Goal: Task Accomplishment & Management: Manage account settings

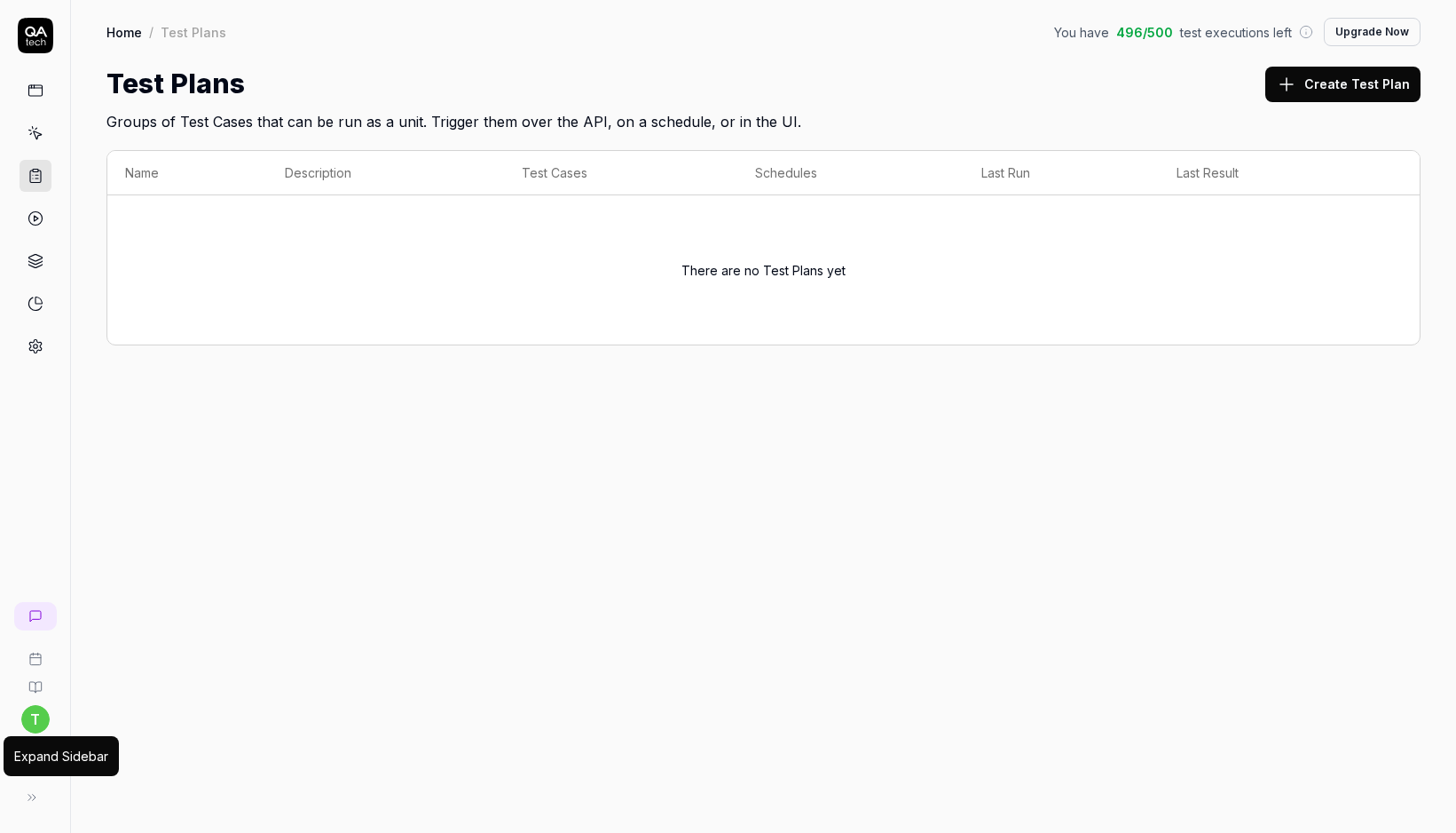
click at [30, 797] on icon at bounding box center [31, 797] width 14 height 14
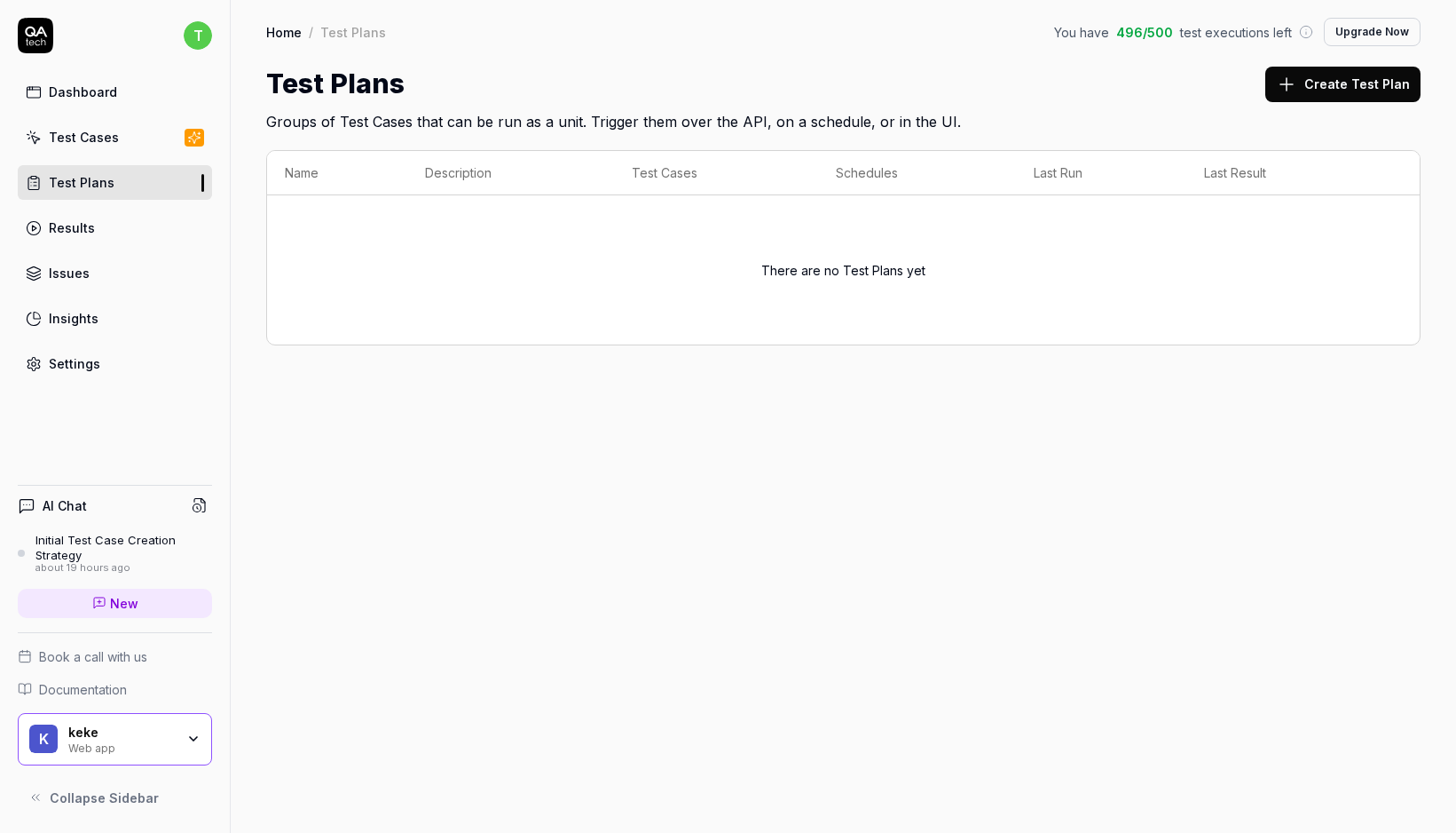
click at [101, 374] on link "Settings" at bounding box center [115, 363] width 194 height 34
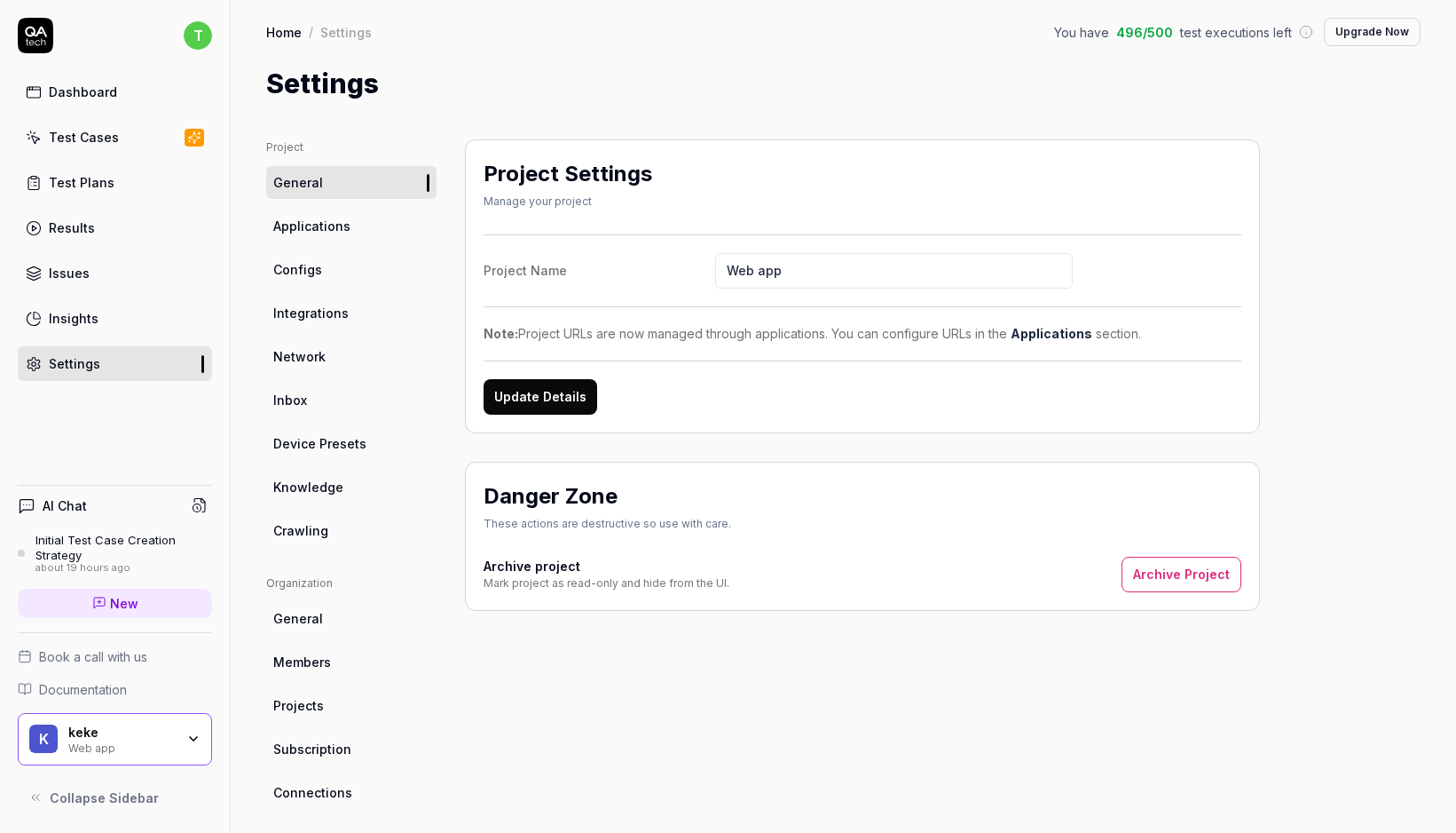
click at [323, 252] on ul "Project General Applications Configs Integrations Network Inbox Device Presets …" at bounding box center [351, 343] width 171 height 408
click at [323, 271] on link "Configs" at bounding box center [351, 269] width 171 height 32
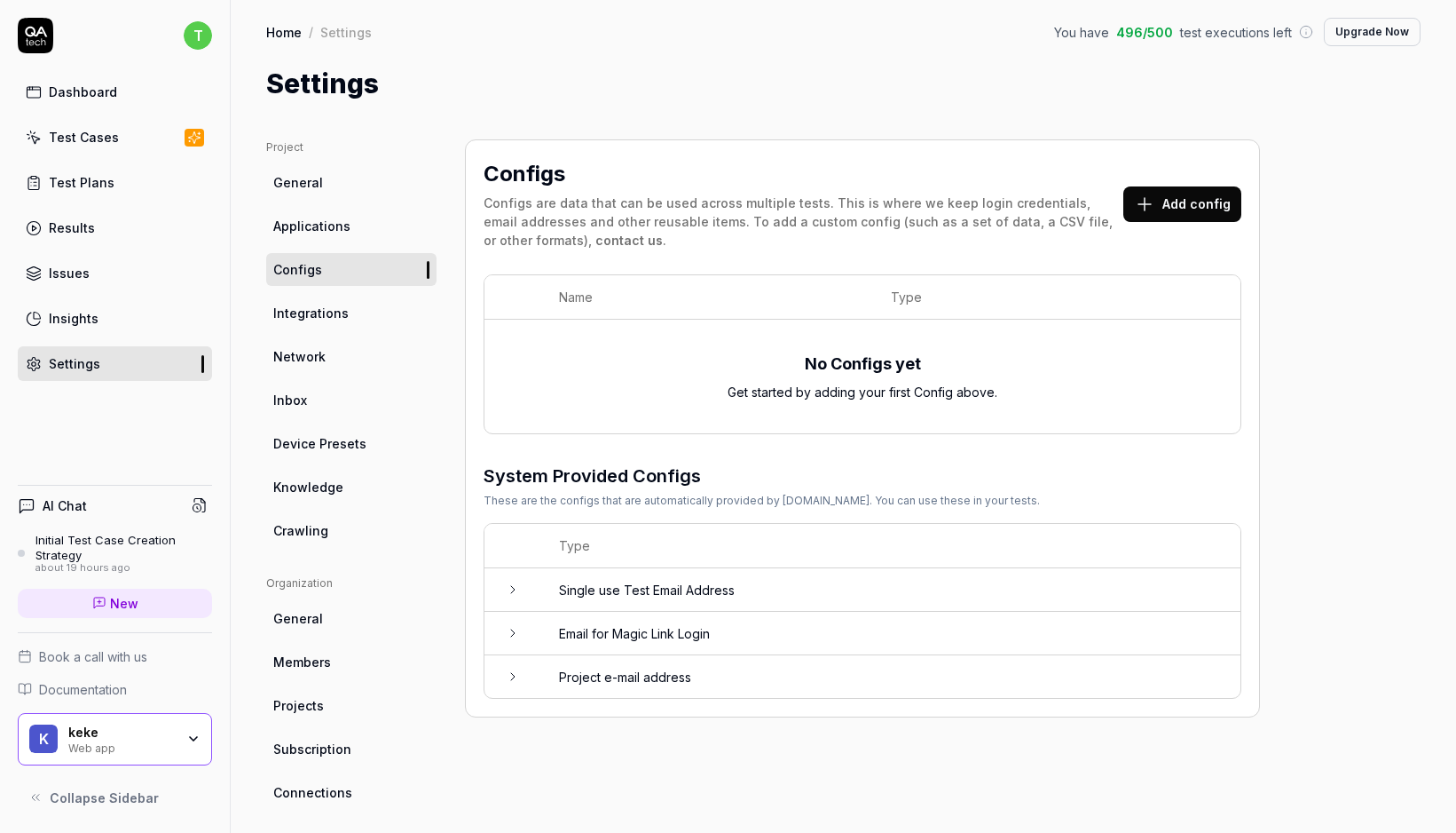
click at [323, 232] on span "Applications" at bounding box center [311, 226] width 78 height 19
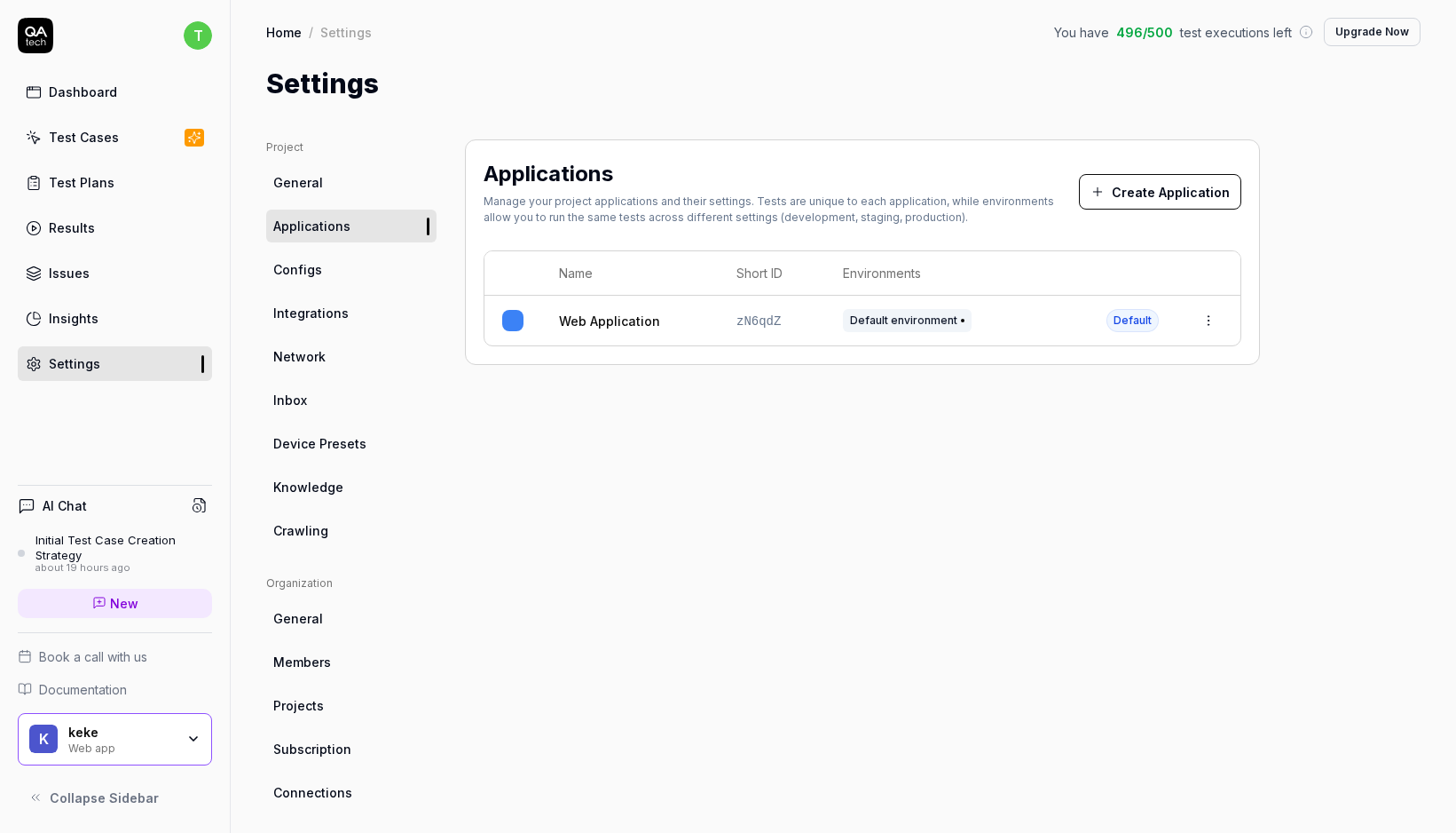
click at [345, 266] on link "Configs" at bounding box center [351, 269] width 171 height 32
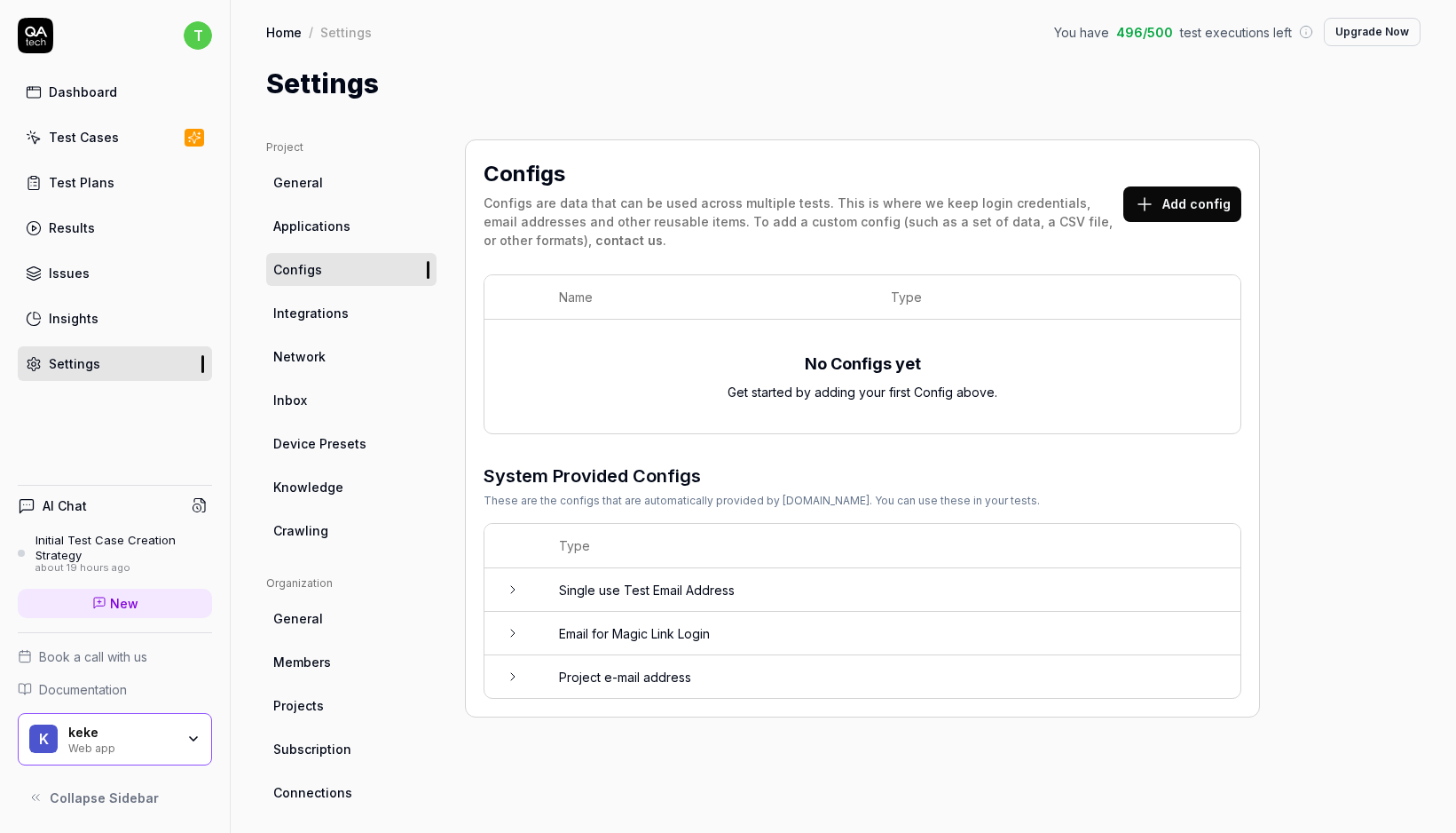
click at [1154, 204] on icon at bounding box center [1145, 204] width 22 height 22
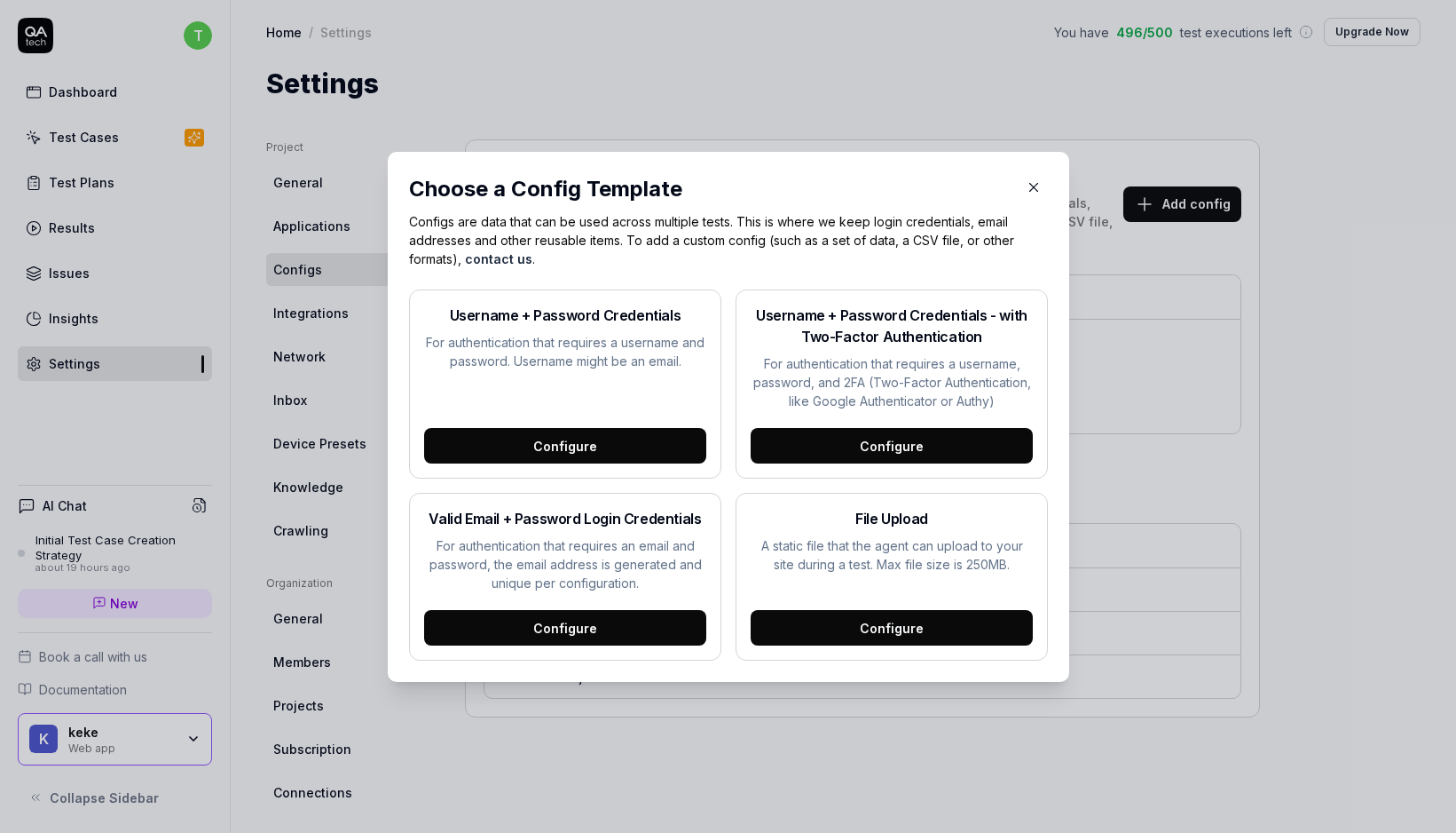
click at [846, 443] on div "Configure" at bounding box center [891, 446] width 282 height 35
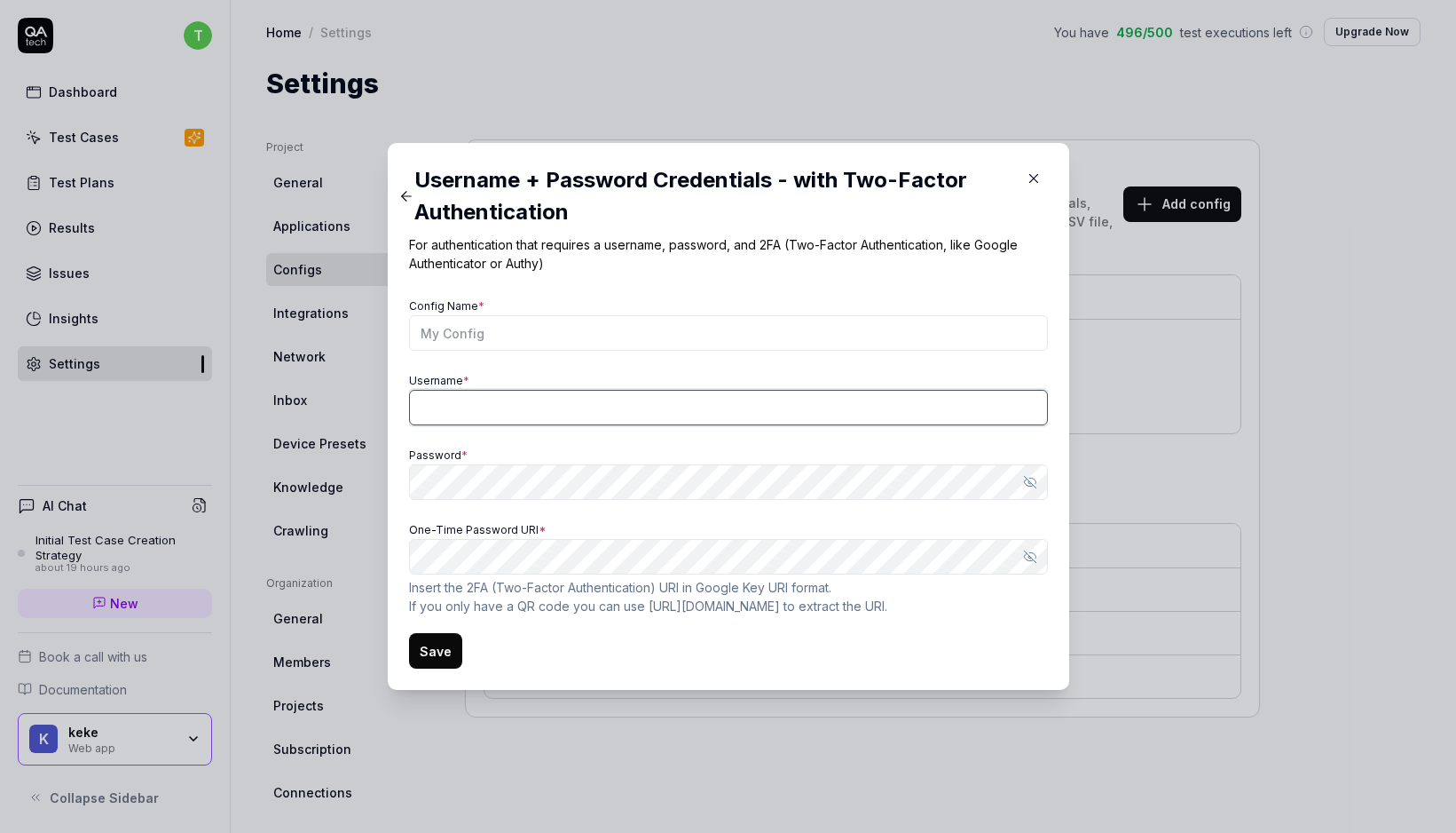
click at [483, 415] on input "Username *" at bounding box center [728, 408] width 639 height 35
click at [400, 195] on icon at bounding box center [406, 196] width 16 height 16
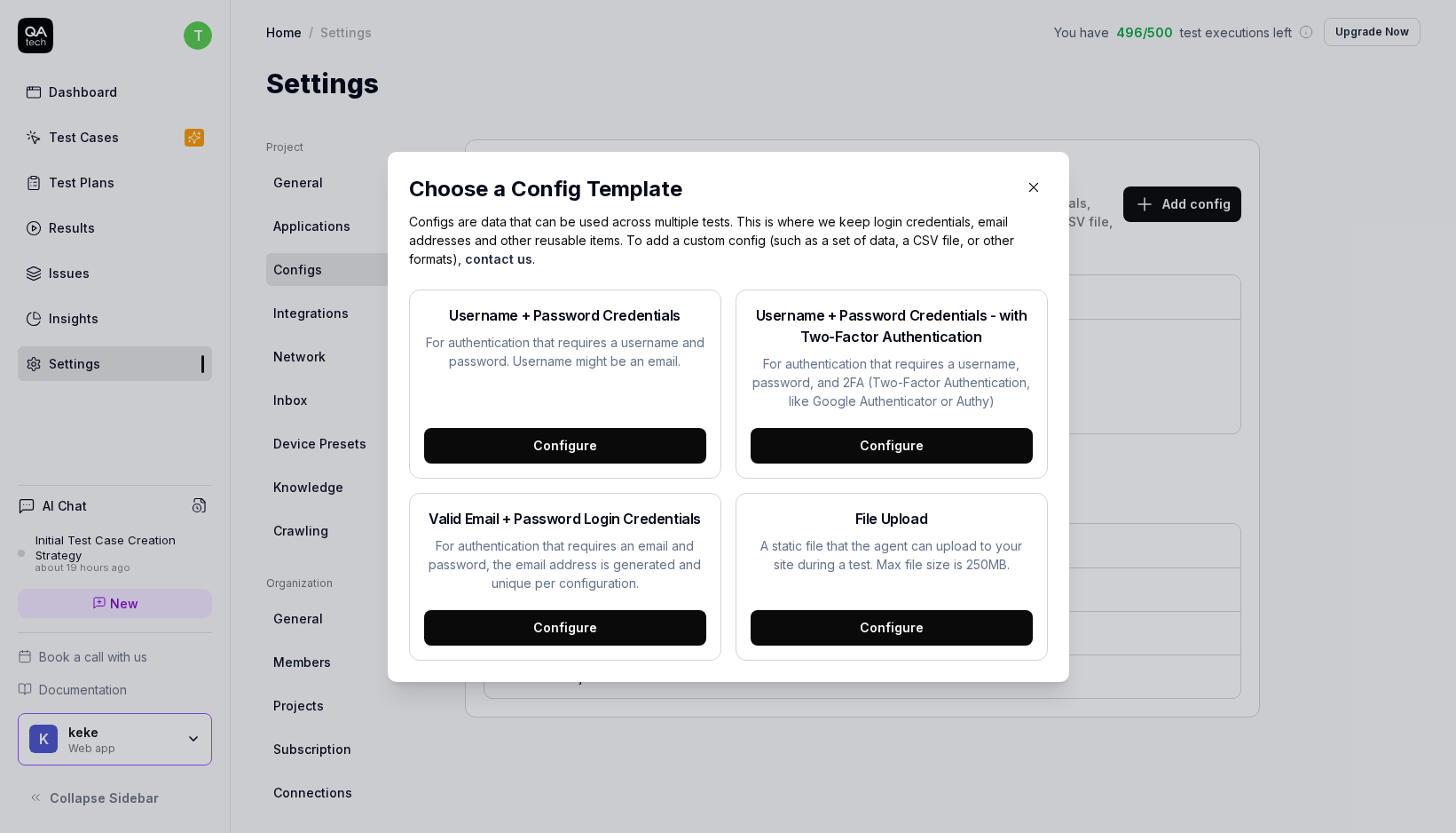
click at [543, 453] on div "Configure" at bounding box center [565, 446] width 282 height 35
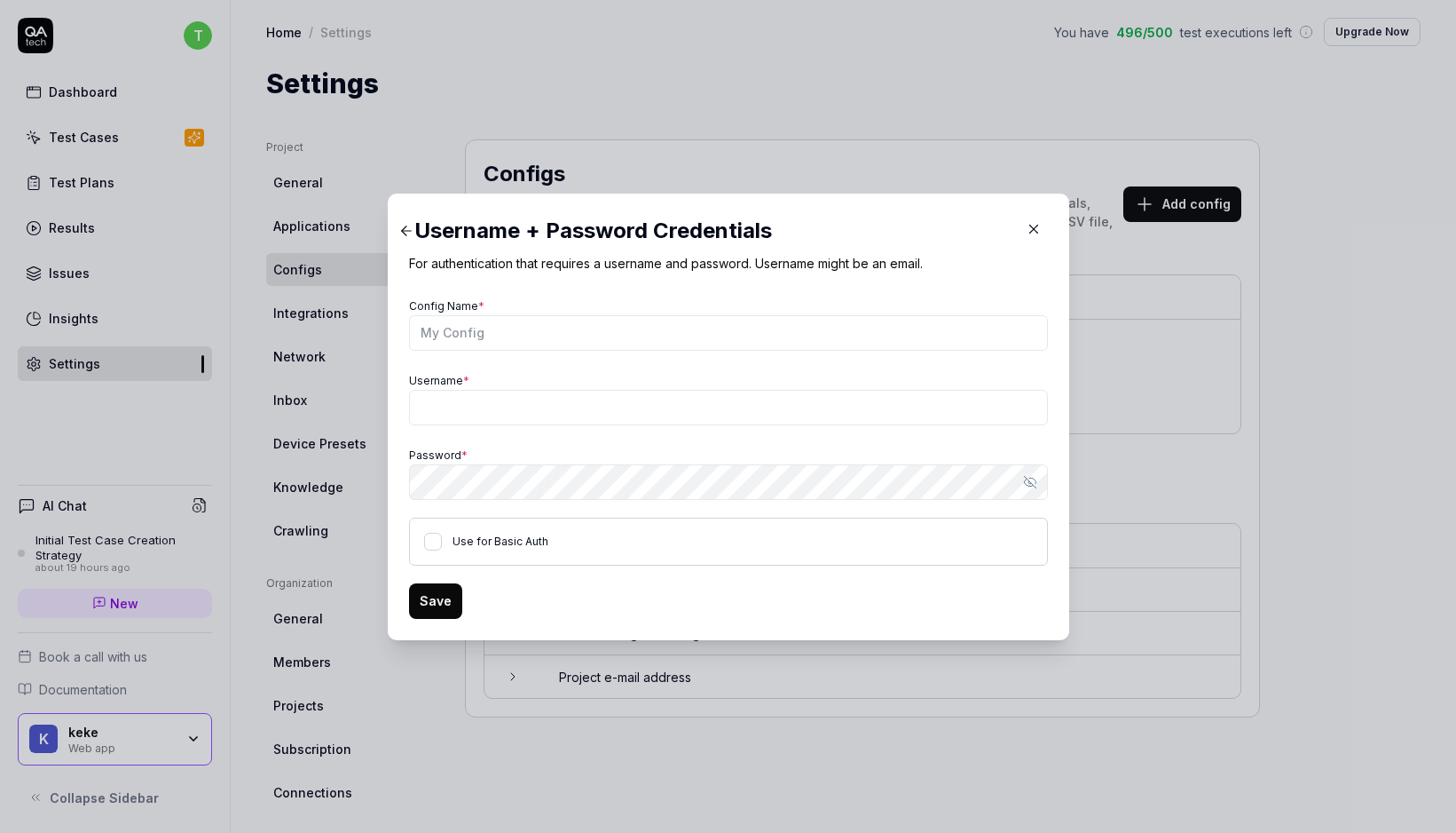
click at [461, 427] on div "Config Name * Username * Password * Show password Use for Basic Auth" at bounding box center [728, 429] width 639 height 272
click at [461, 403] on input "Username *" at bounding box center [728, 408] width 639 height 35
click at [460, 324] on input "Config Name *" at bounding box center [728, 333] width 639 height 35
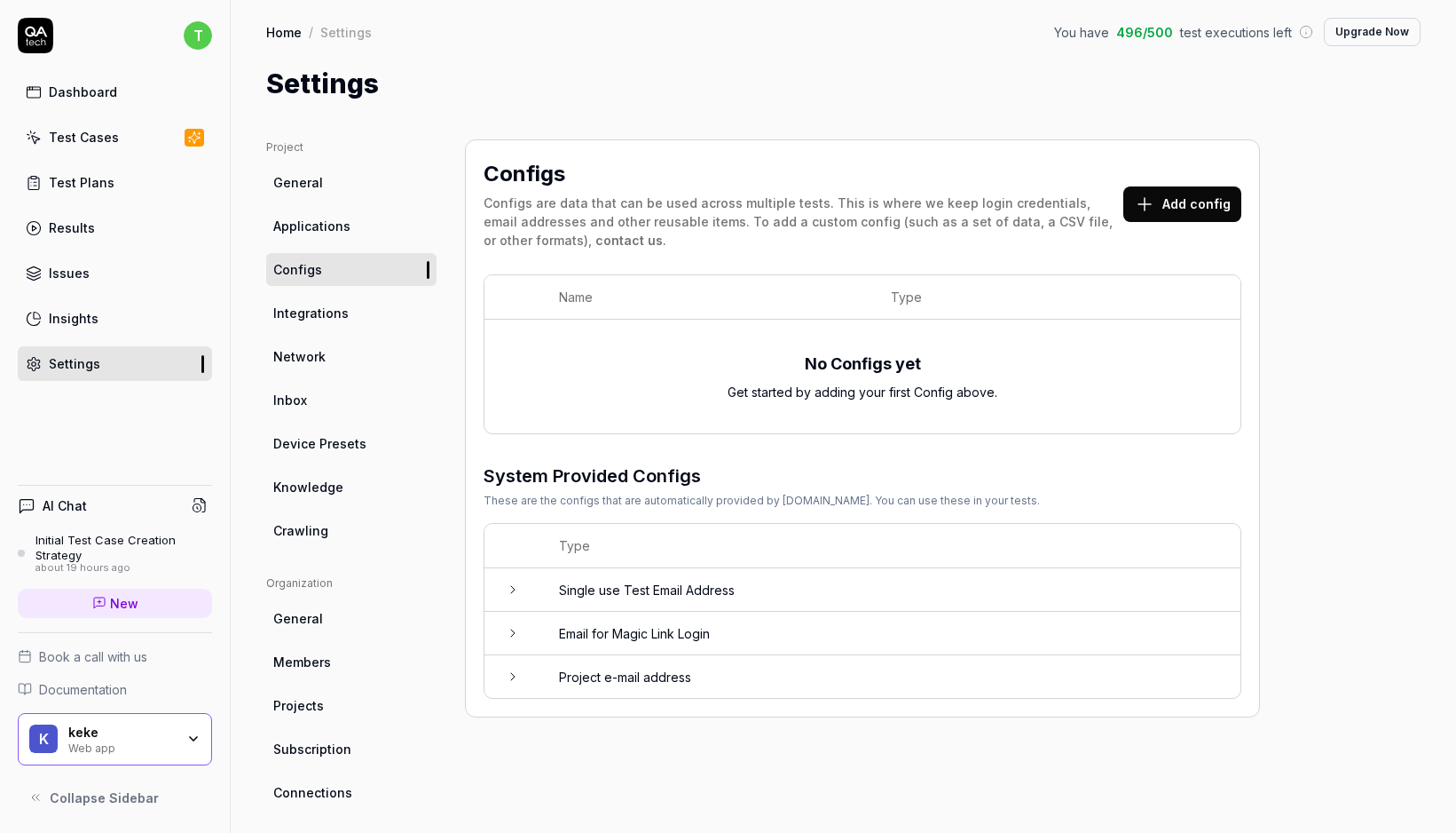
click at [1196, 190] on button "Add config" at bounding box center [1182, 204] width 118 height 35
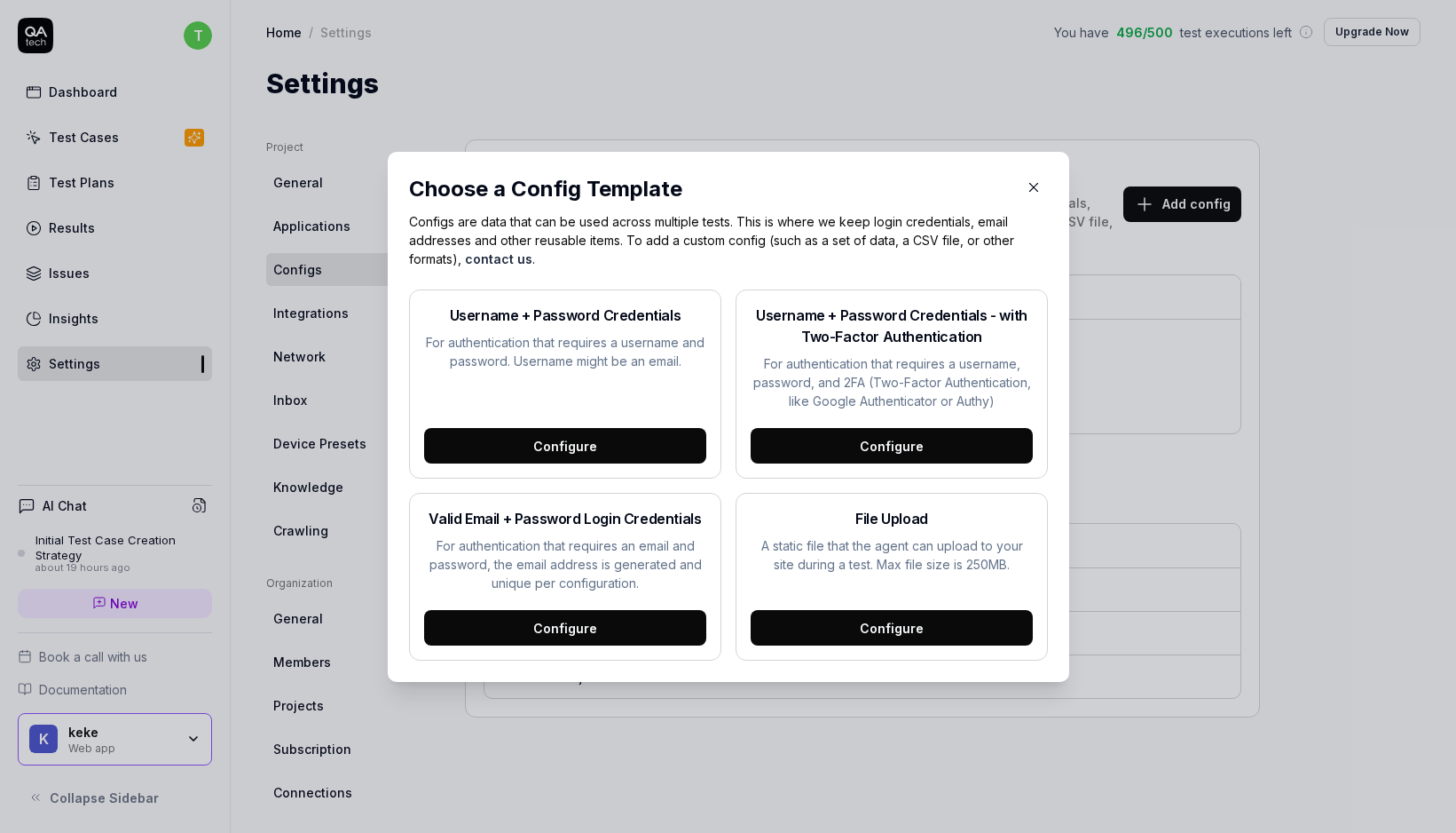
click at [508, 446] on div "Configure" at bounding box center [565, 446] width 282 height 35
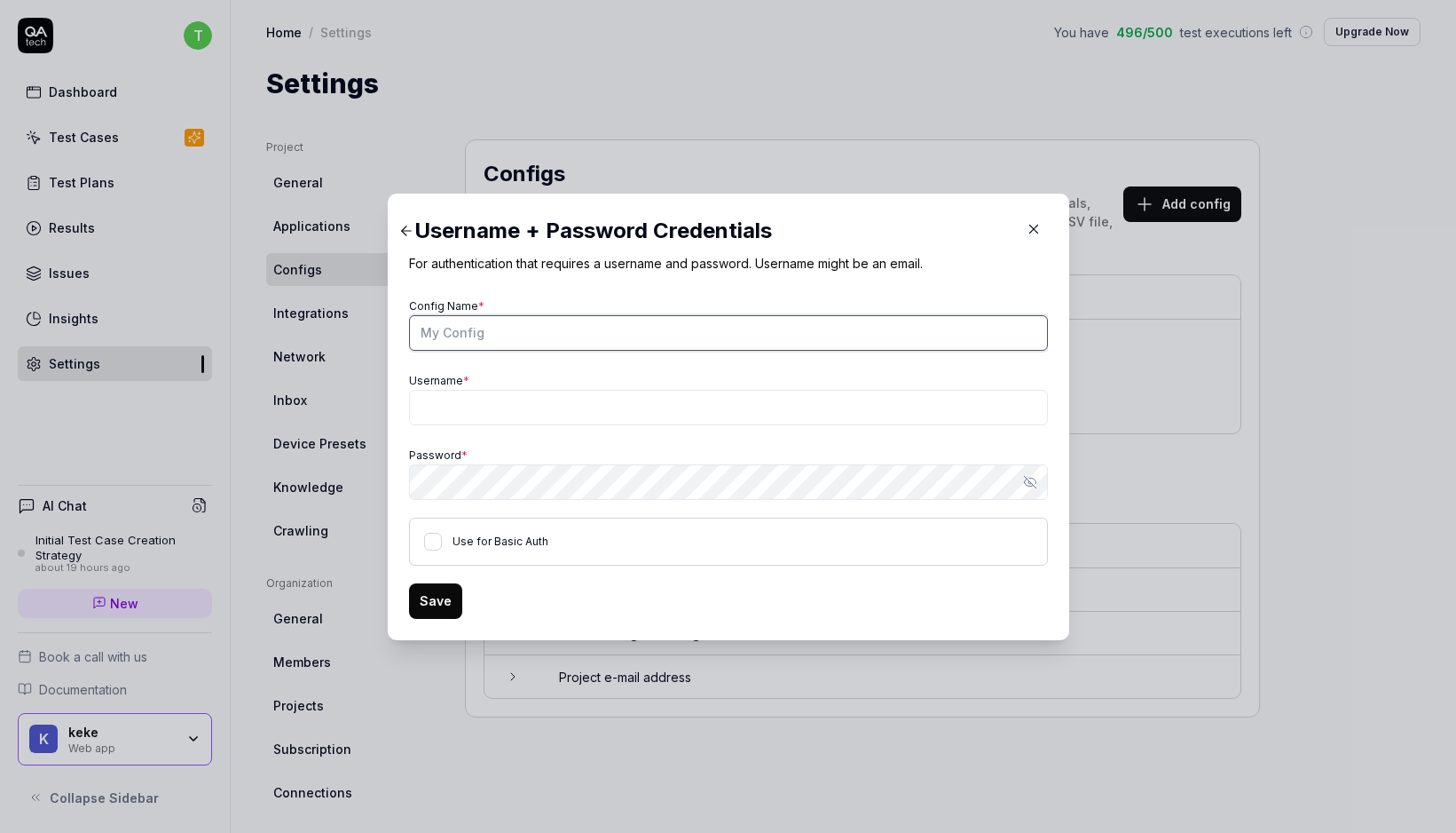
click at [487, 345] on input "Config Name *" at bounding box center [728, 333] width 639 height 35
type input "Test"
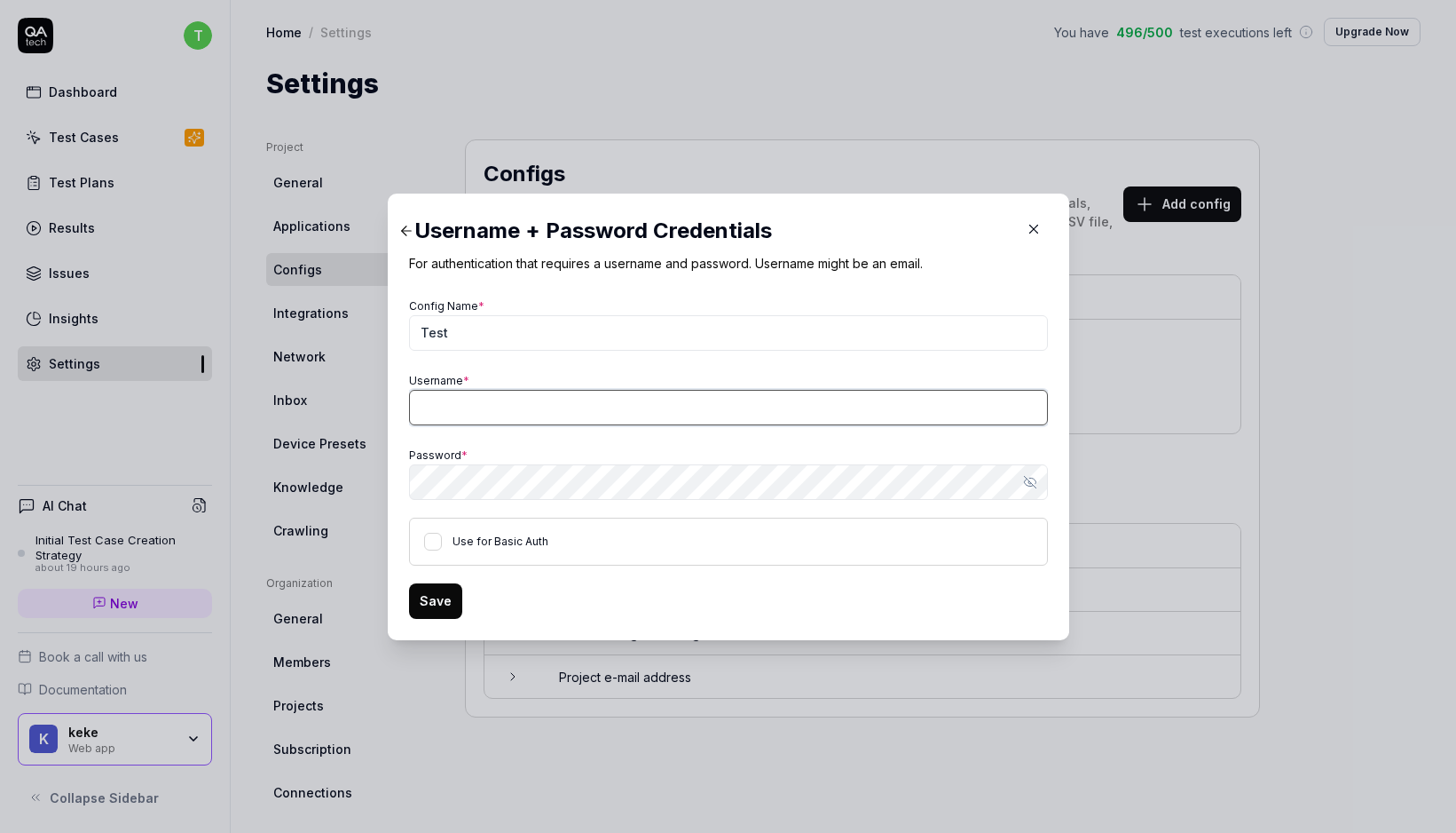
click at [475, 416] on input "Username *" at bounding box center [728, 408] width 639 height 35
click at [458, 610] on button "Save" at bounding box center [436, 601] width 53 height 35
type input "1@[DOMAIN_NAME]"
click at [409, 583] on button "Save" at bounding box center [436, 601] width 53 height 35
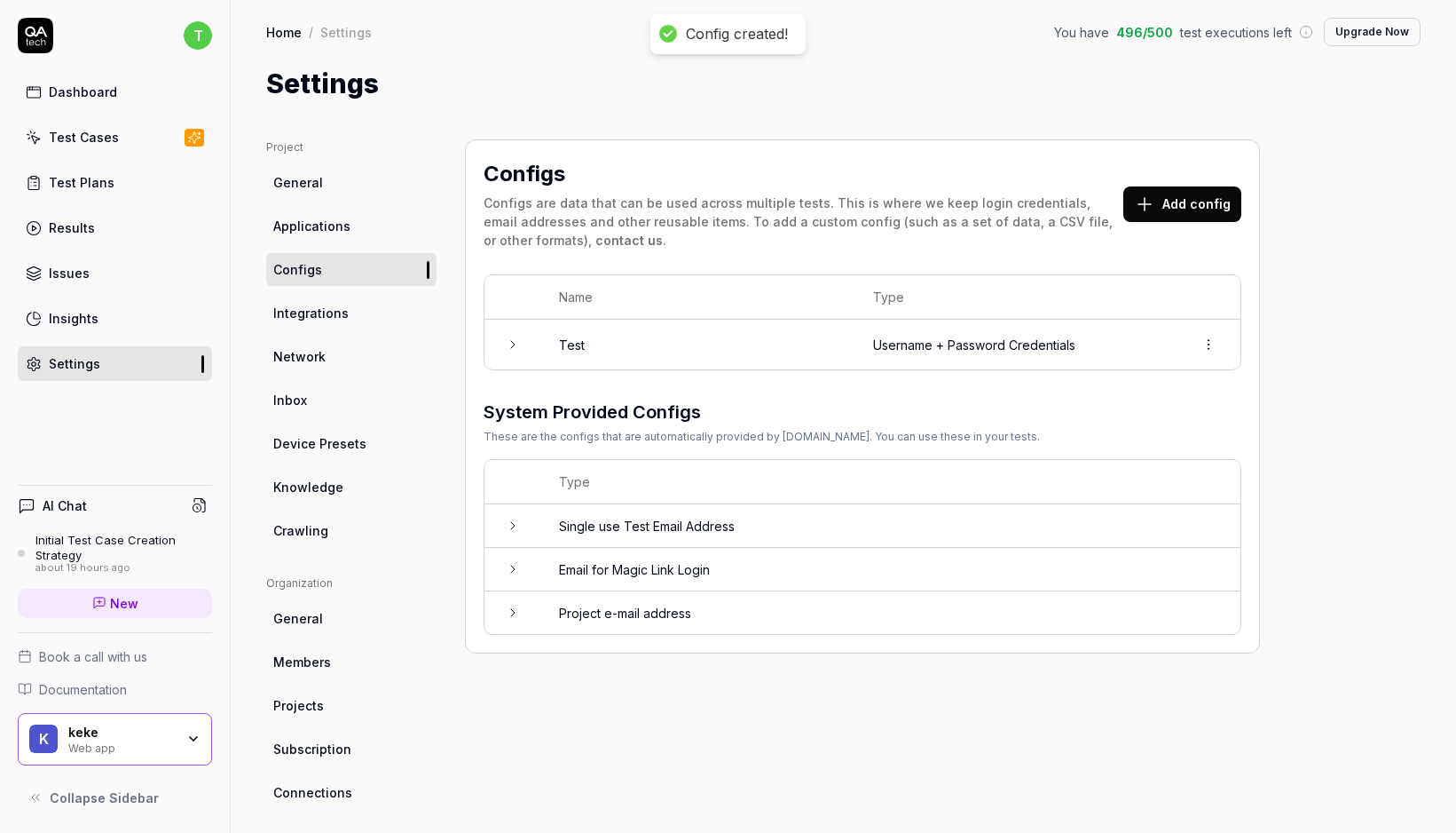
click at [651, 240] on div "Configs are data that can be used across multiple tests. This is where we keep …" at bounding box center [804, 221] width 640 height 56
click at [1189, 217] on button "Add config" at bounding box center [1182, 204] width 118 height 35
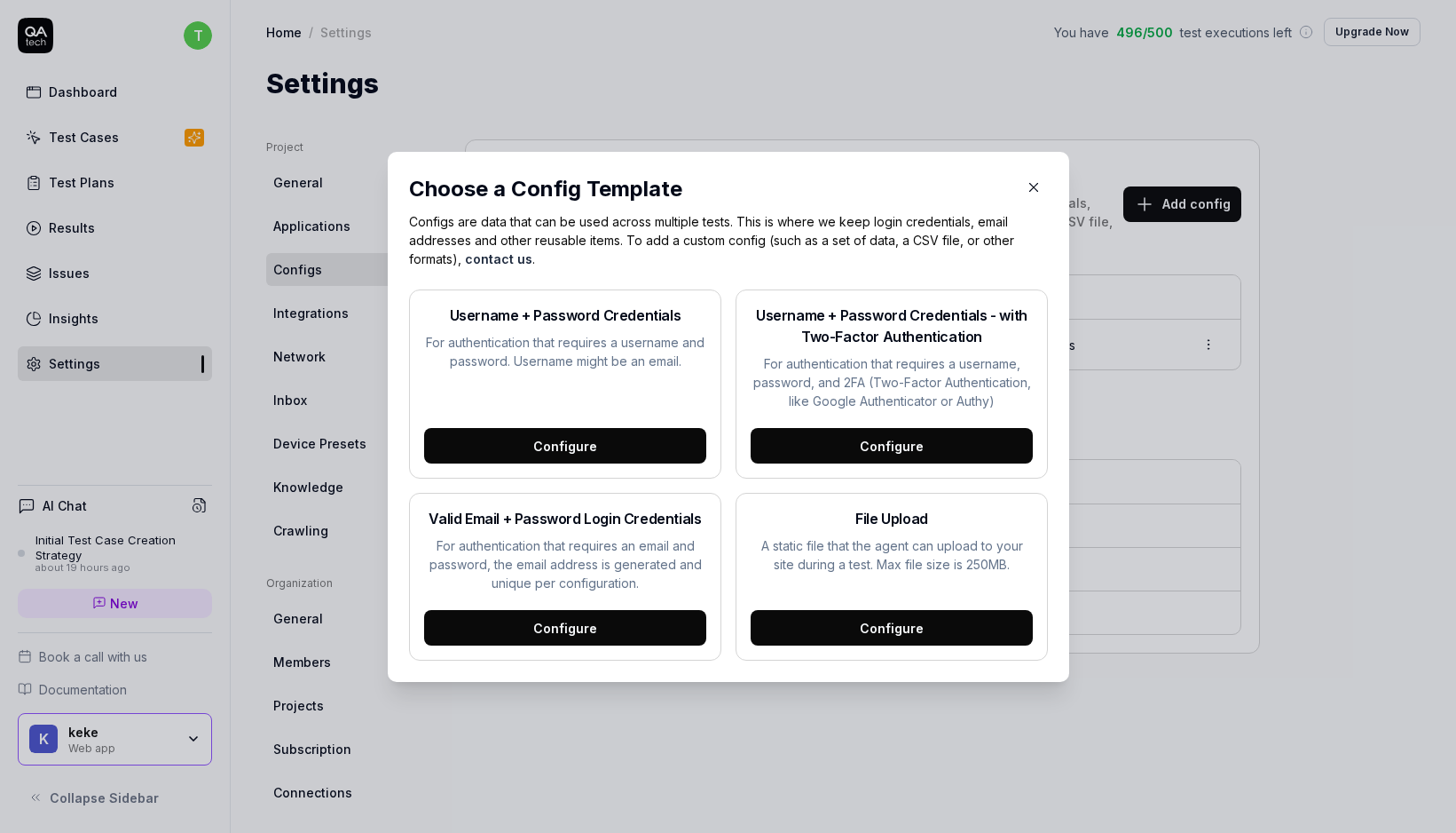
click at [585, 442] on div "Configure" at bounding box center [565, 446] width 282 height 35
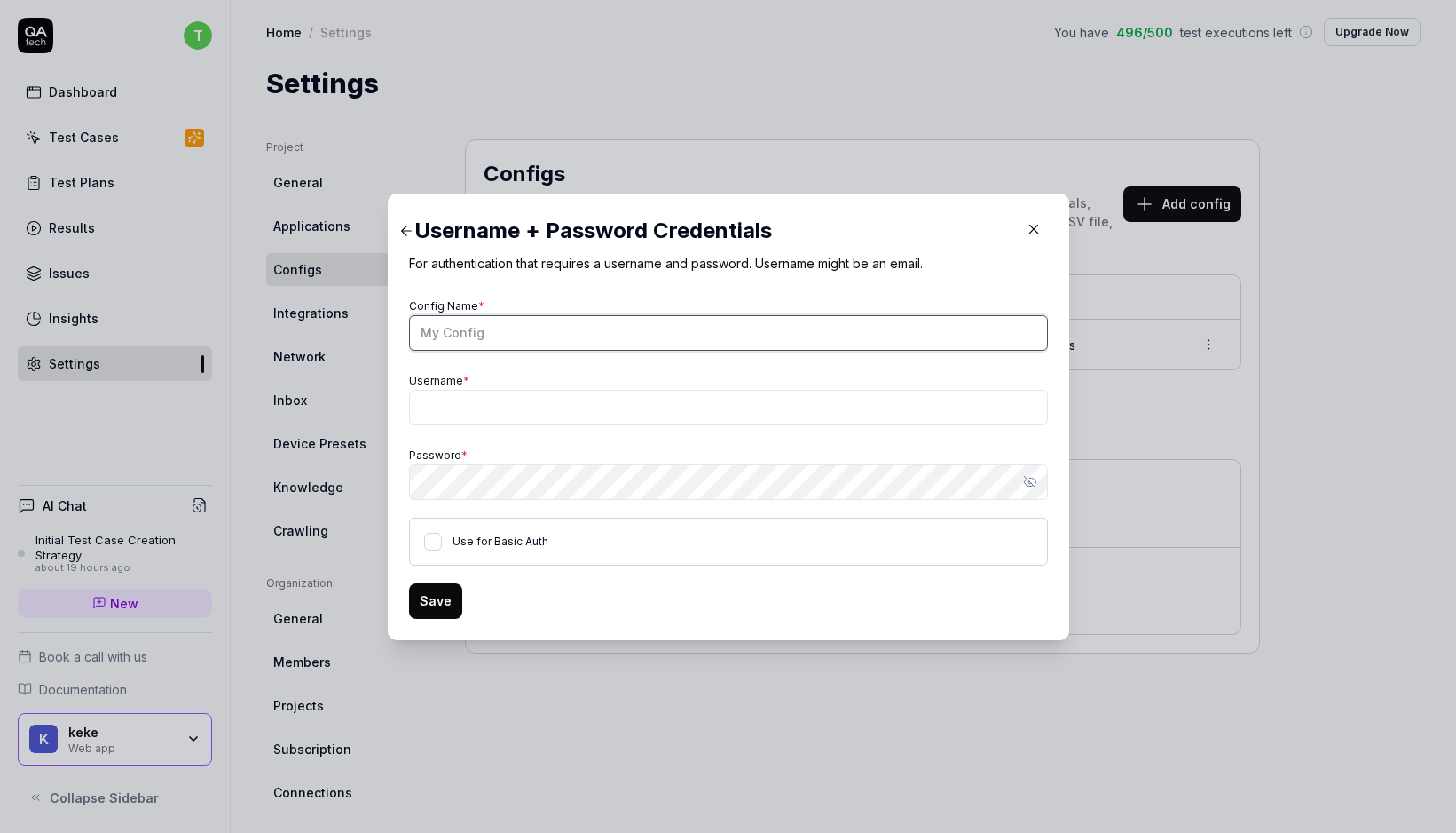
click at [507, 324] on input "Config Name *" at bounding box center [728, 333] width 639 height 35
type input "Test"
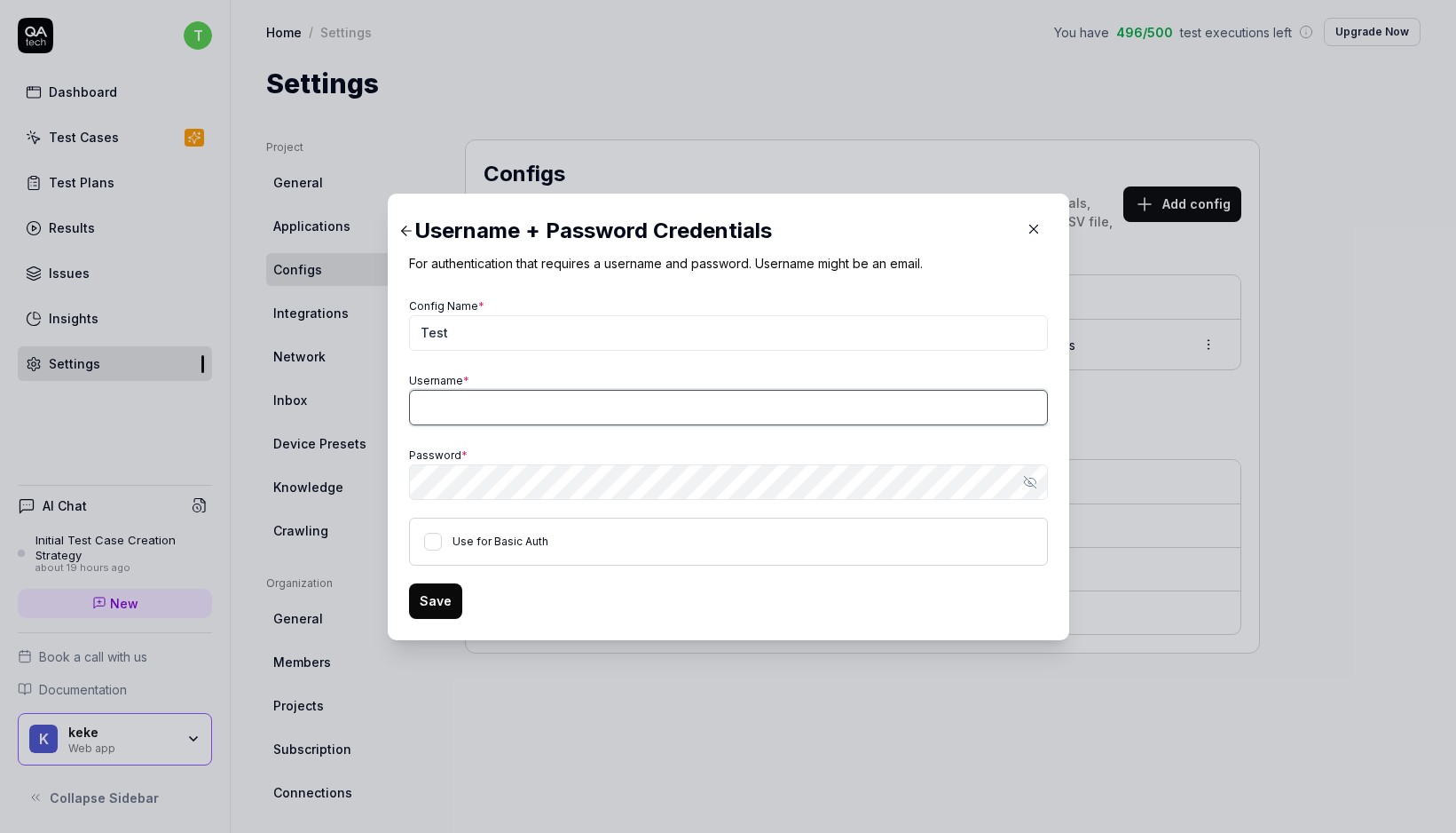
click at [506, 419] on input "Username *" at bounding box center [728, 408] width 639 height 35
click at [452, 407] on input "Username *" at bounding box center [728, 408] width 639 height 35
type input "1@[DOMAIN_NAME]"
click at [442, 600] on button "Save" at bounding box center [436, 601] width 53 height 35
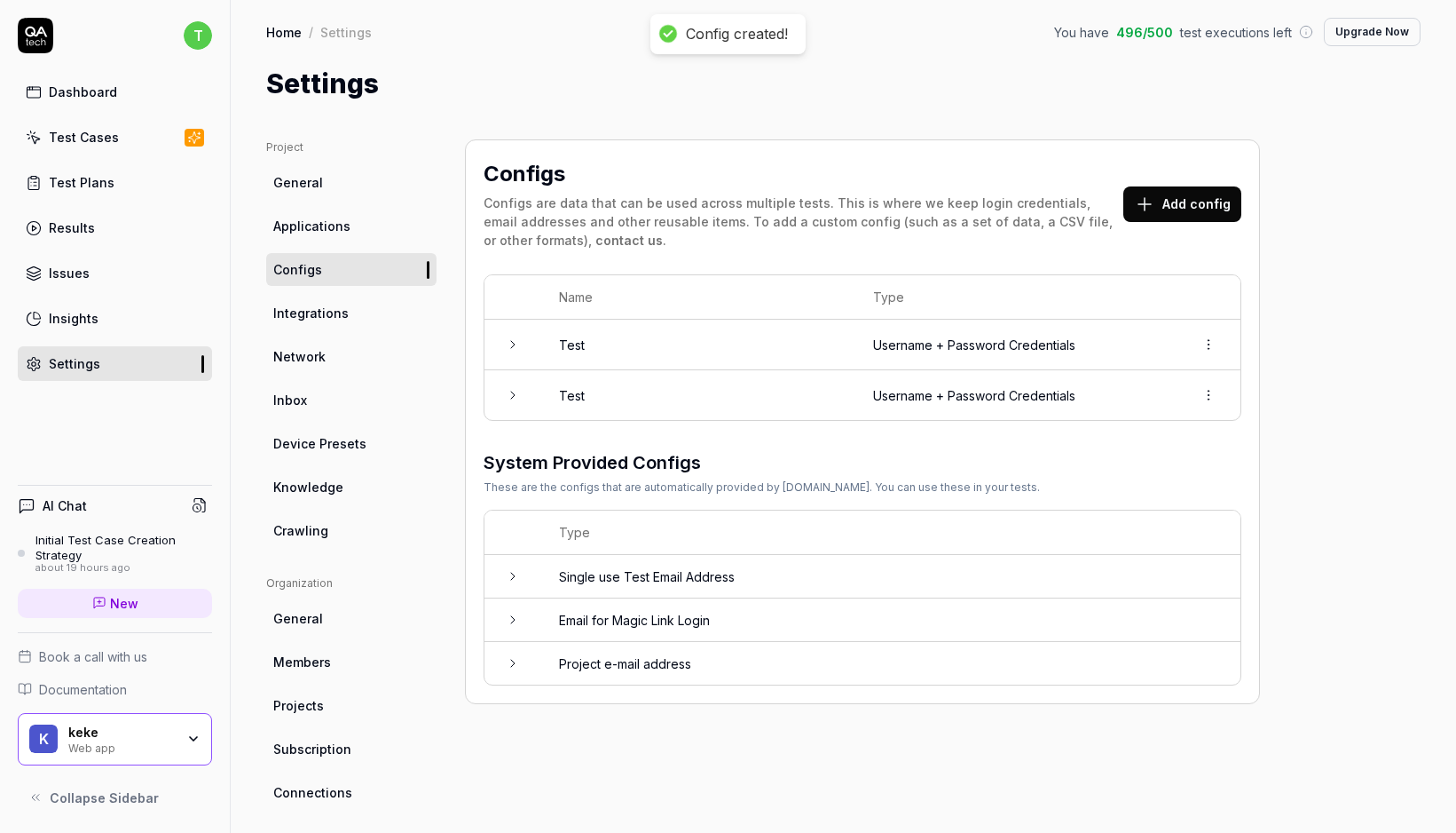
click at [1372, 309] on div "Project General Applications Configs Integrations Network Inbox Device Presets …" at bounding box center [843, 583] width 1155 height 888
click at [513, 348] on icon at bounding box center [512, 344] width 14 height 14
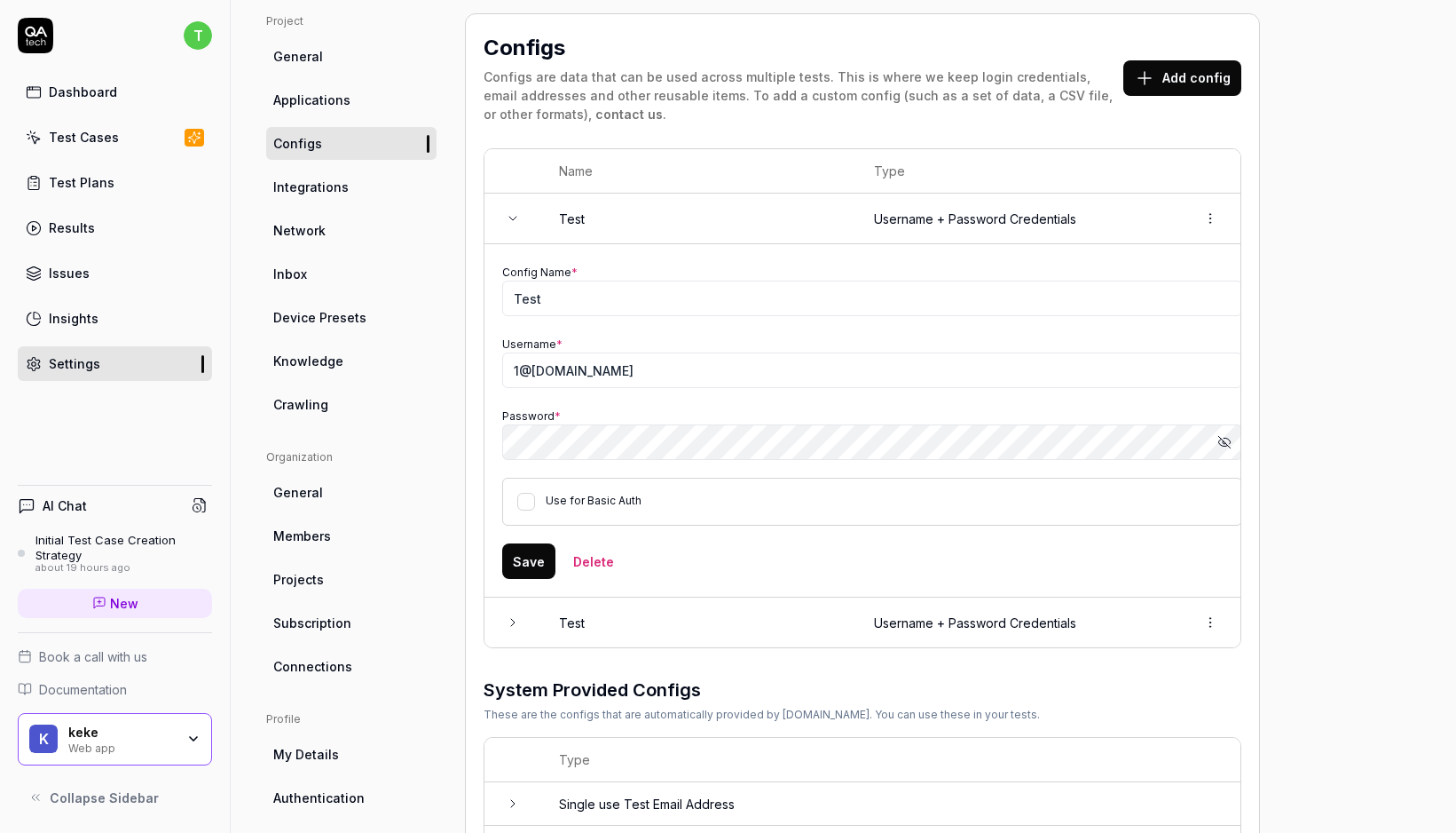
scroll to position [239, 0]
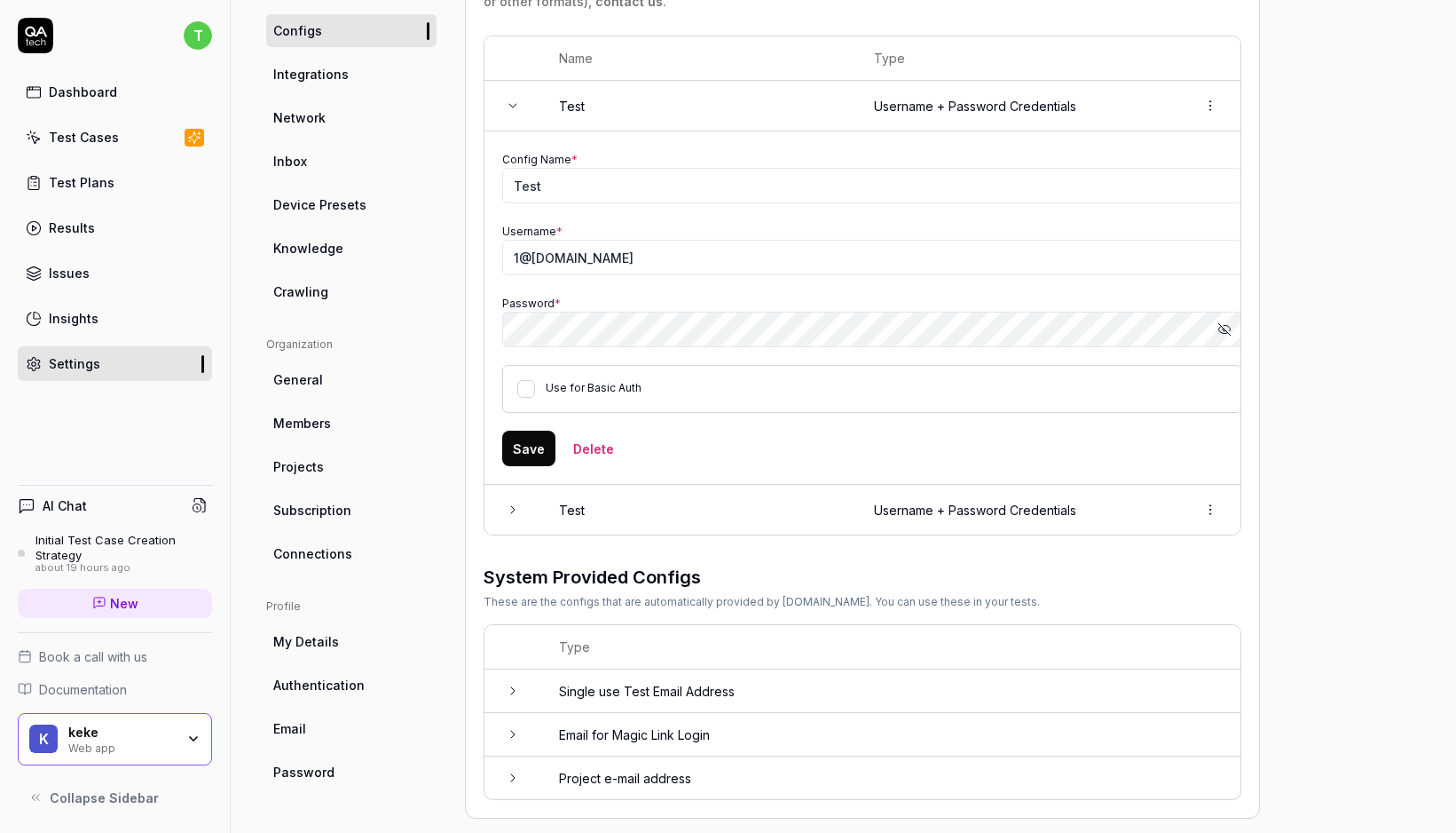
click at [522, 512] on td at bounding box center [513, 510] width 57 height 50
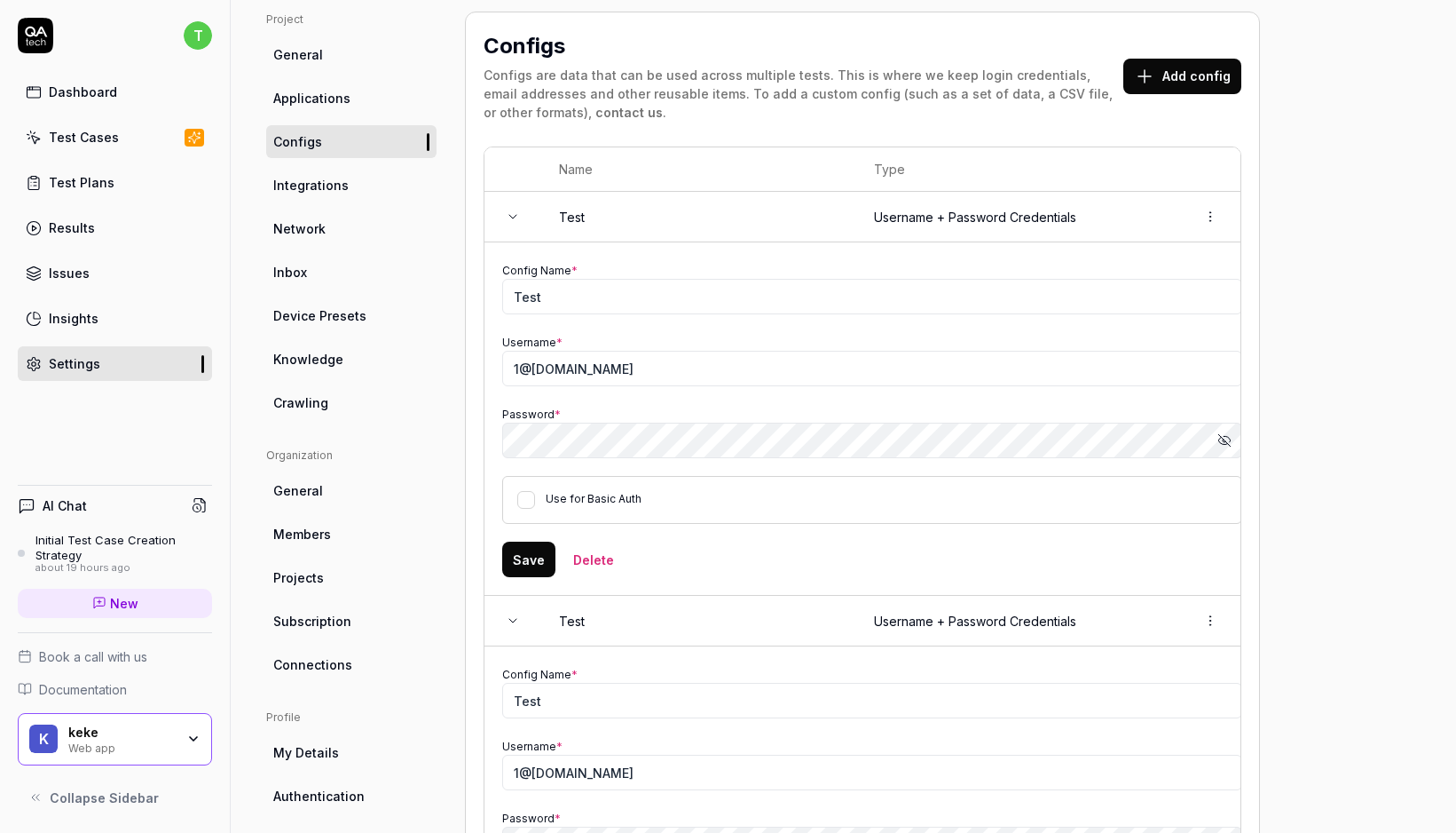
scroll to position [0, 0]
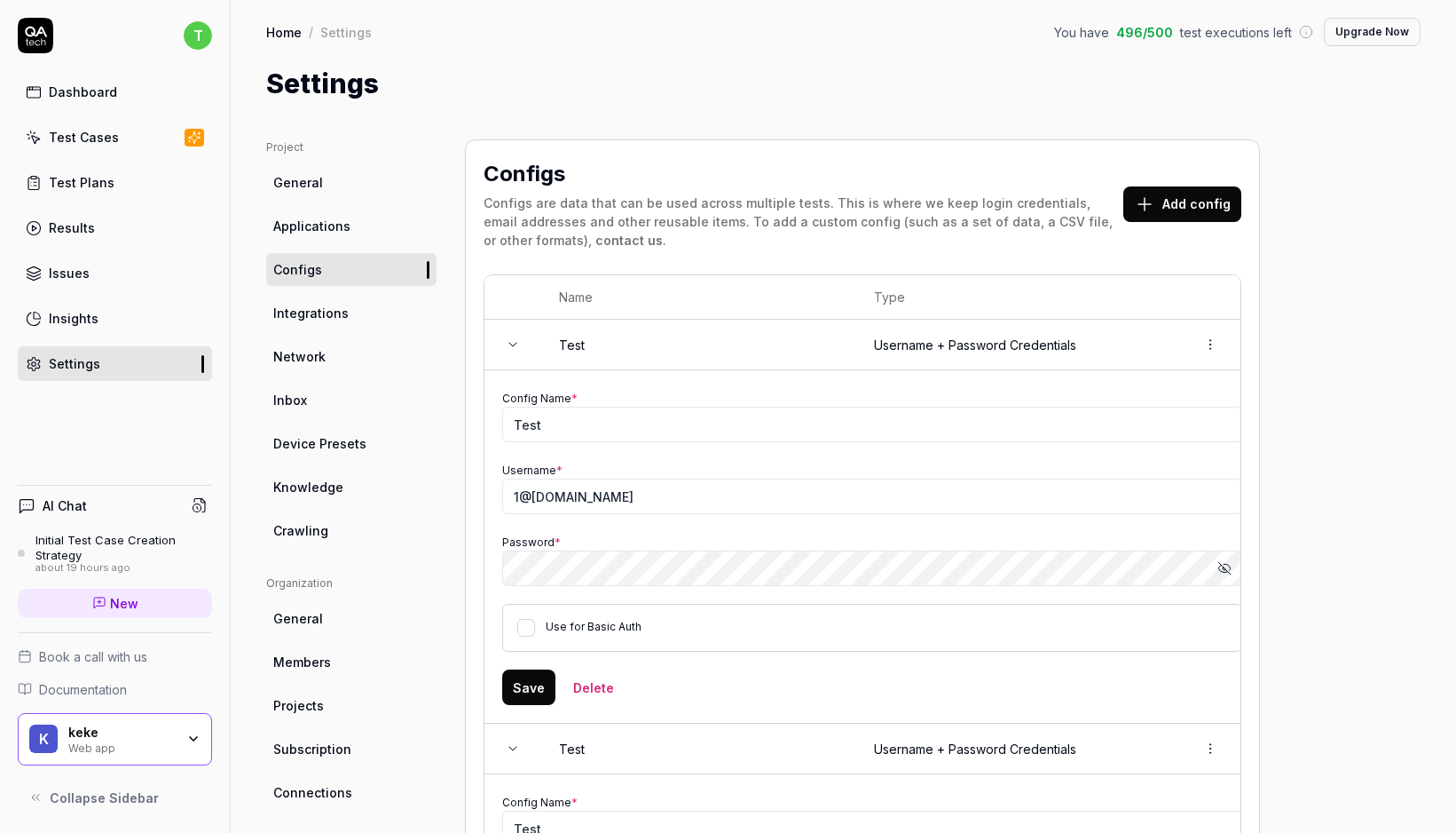
click at [512, 347] on icon at bounding box center [512, 344] width 14 height 14
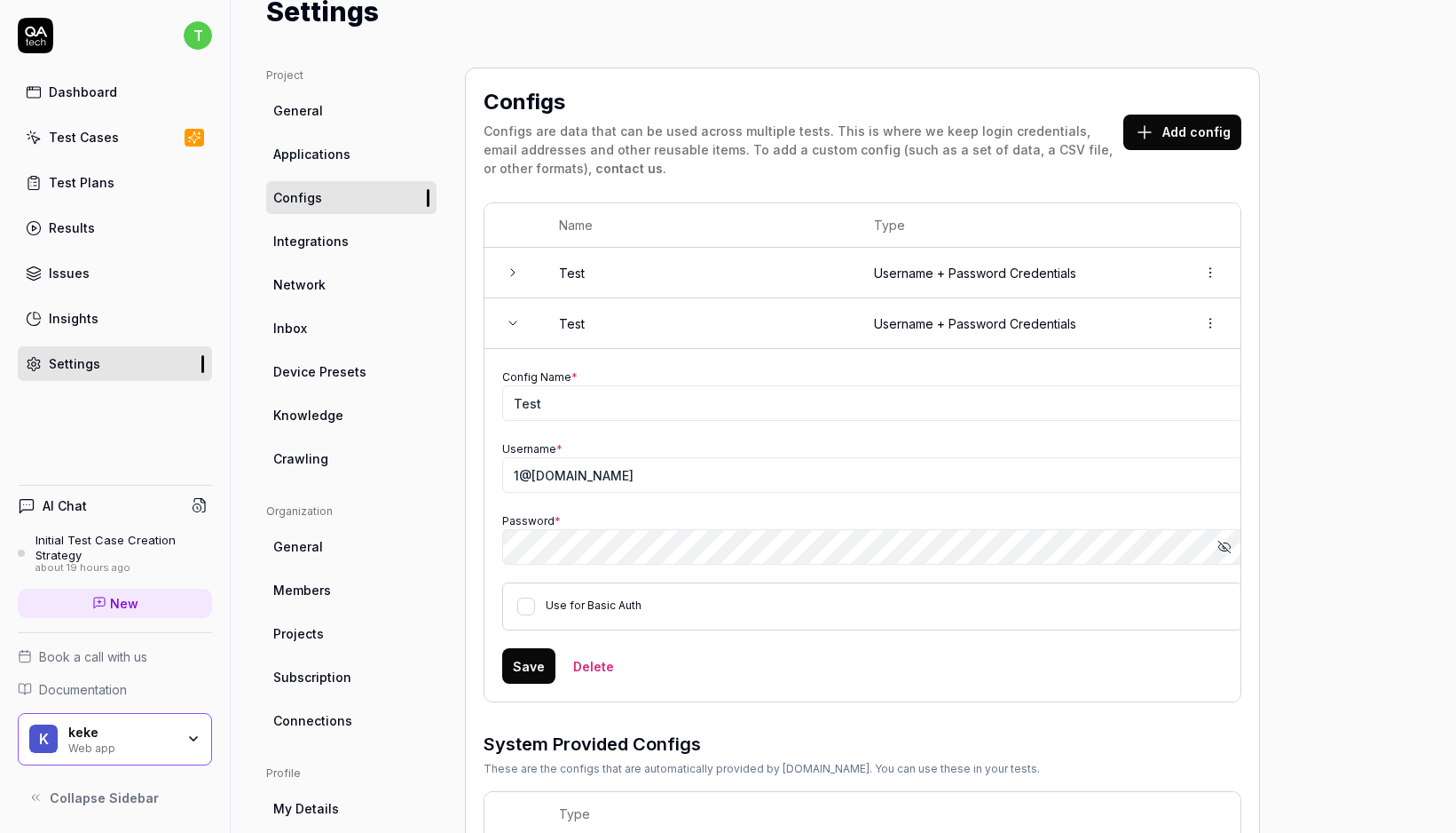
scroll to position [140, 0]
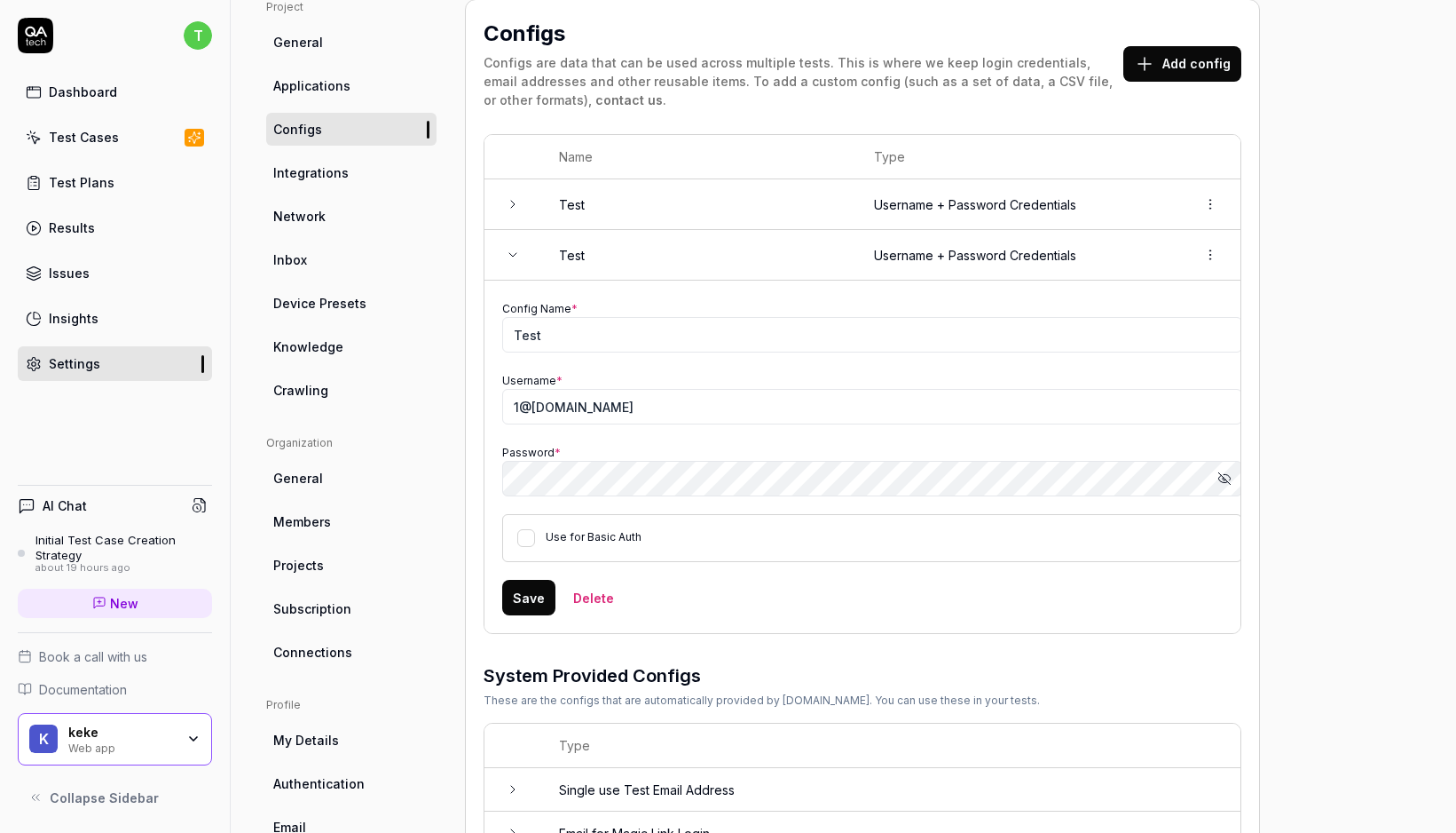
click at [512, 263] on td at bounding box center [513, 255] width 57 height 51
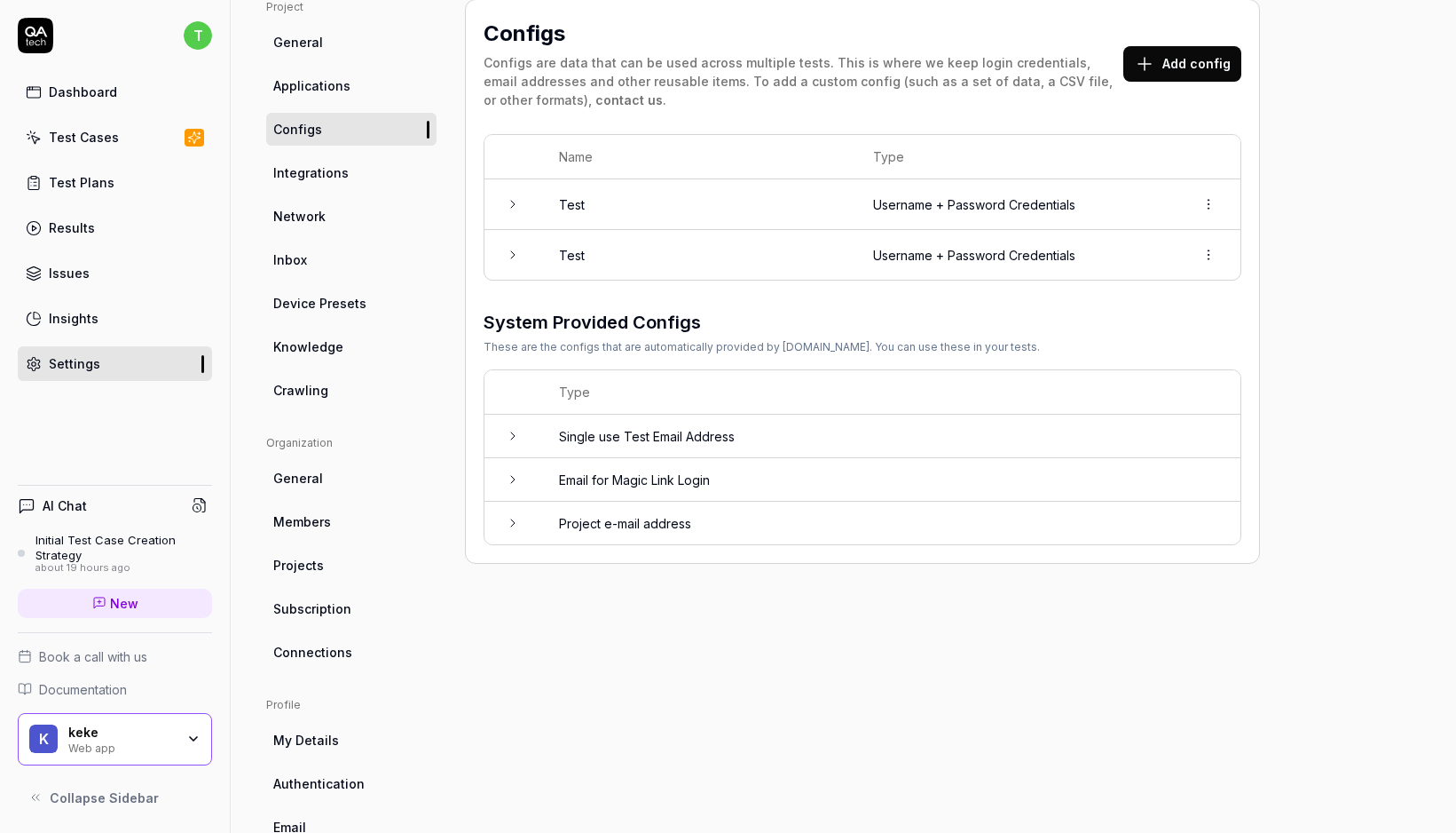
click at [521, 198] on td at bounding box center [513, 205] width 57 height 51
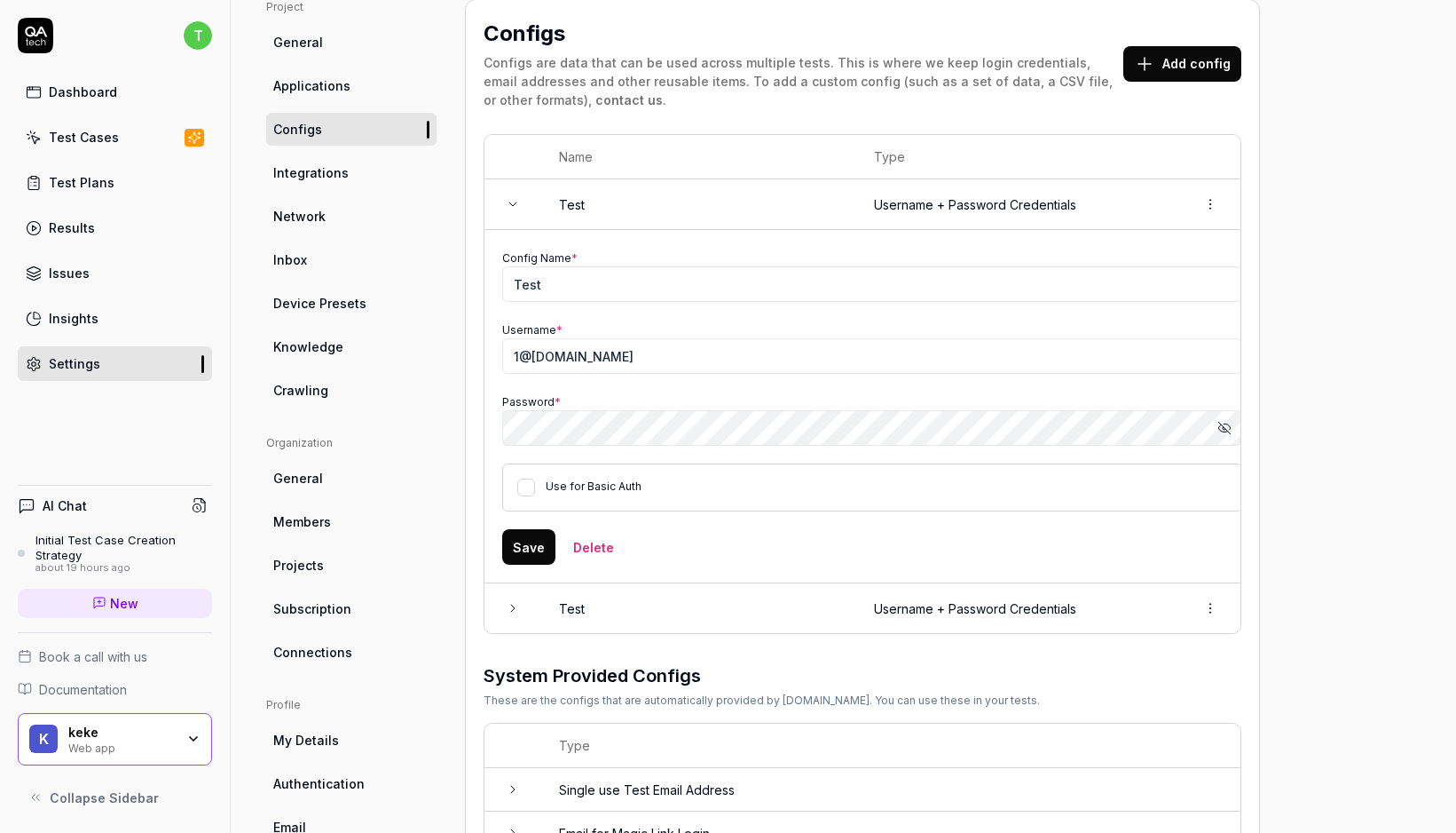
click at [521, 198] on td at bounding box center [513, 205] width 57 height 51
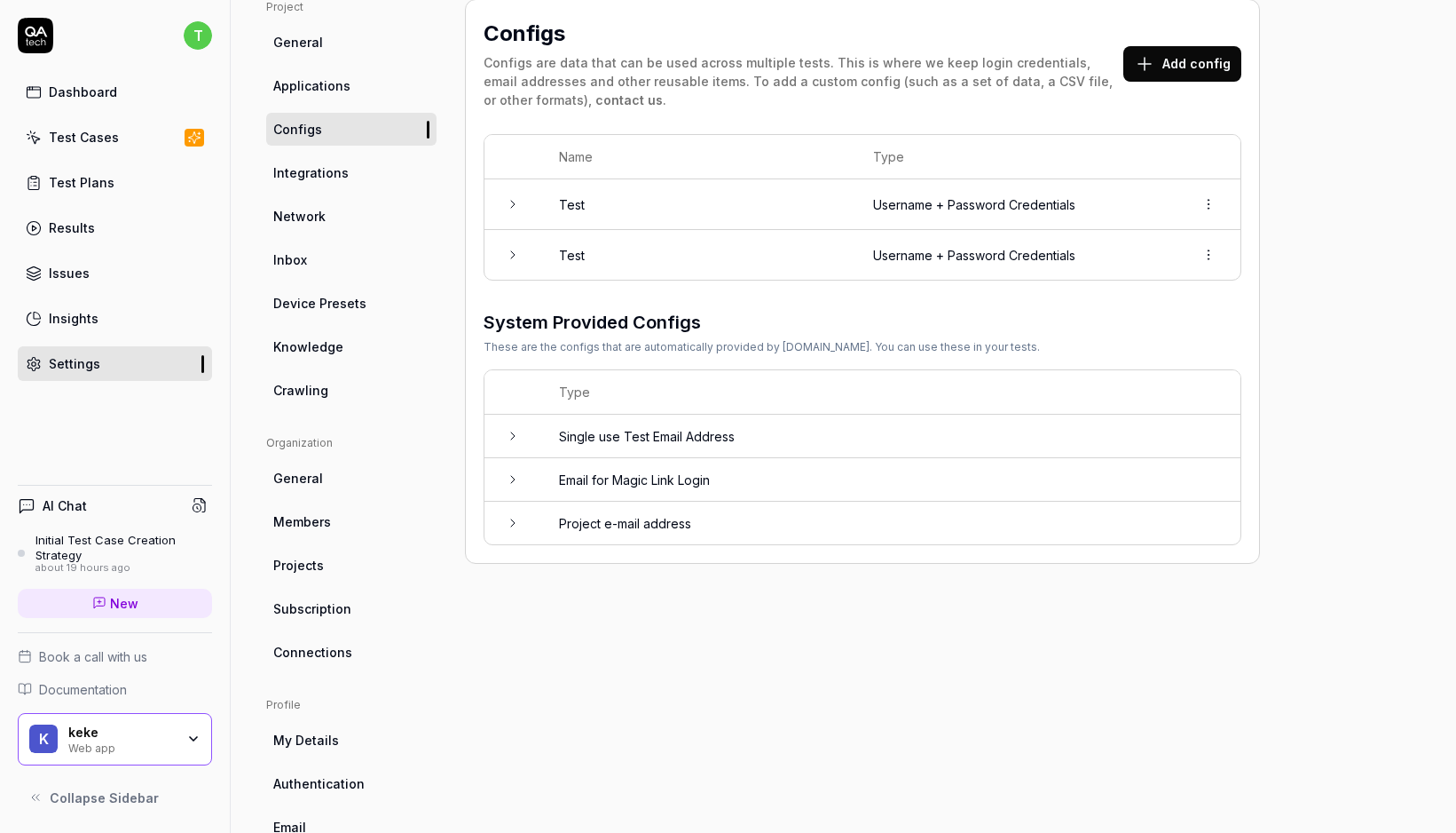
click at [509, 239] on td at bounding box center [513, 254] width 57 height 50
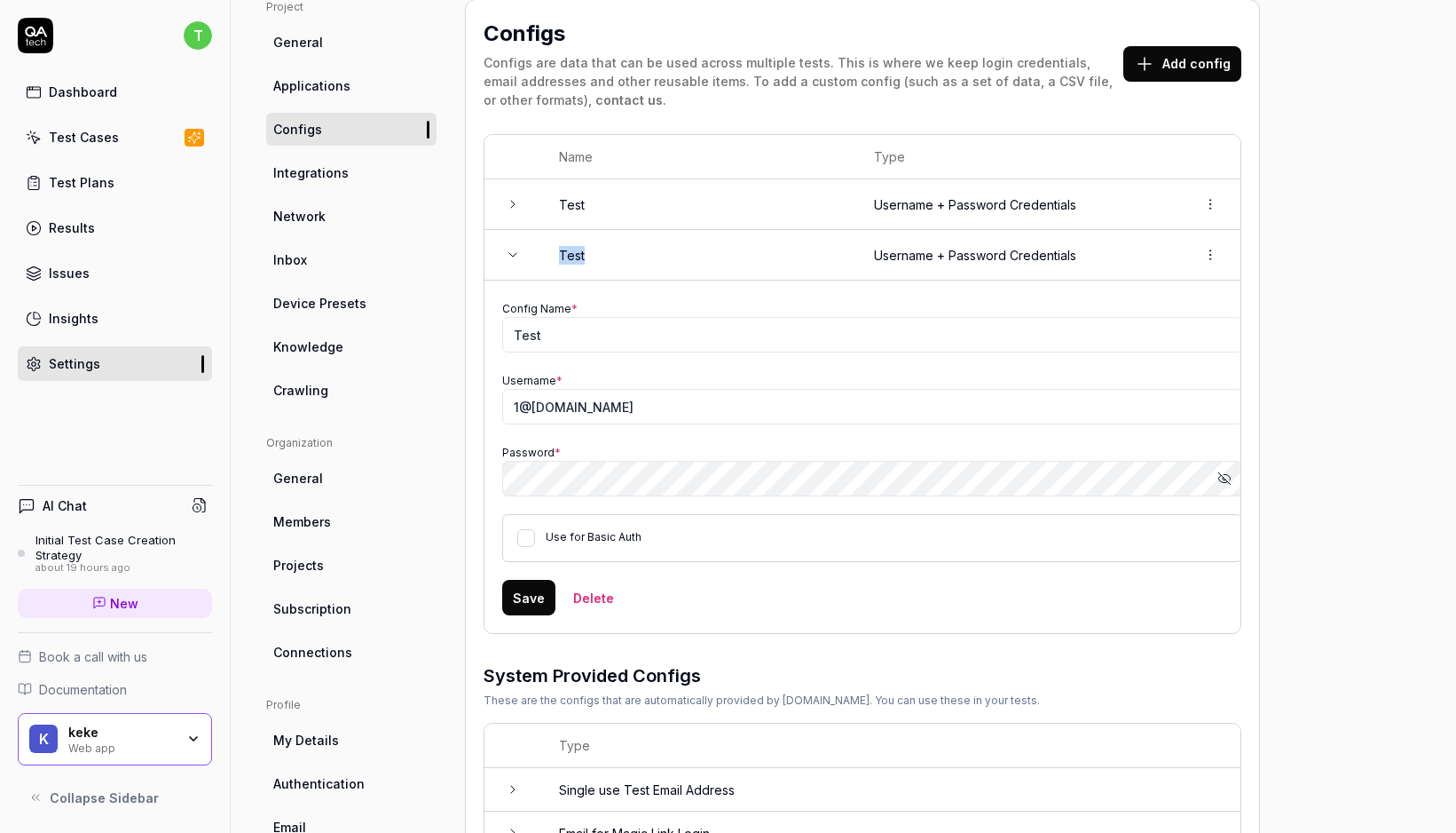
click at [509, 239] on td at bounding box center [513, 255] width 57 height 51
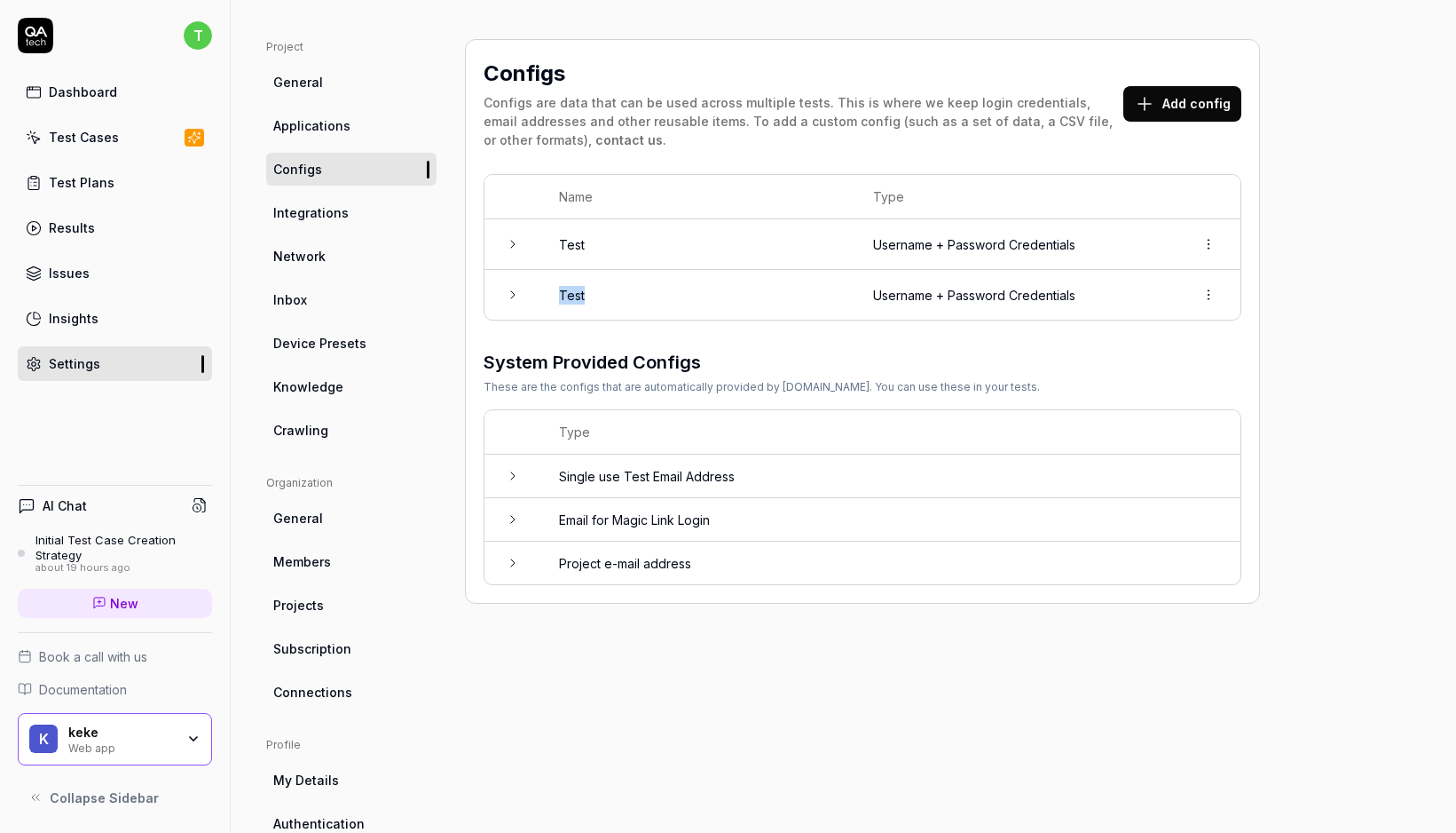
scroll to position [40, 0]
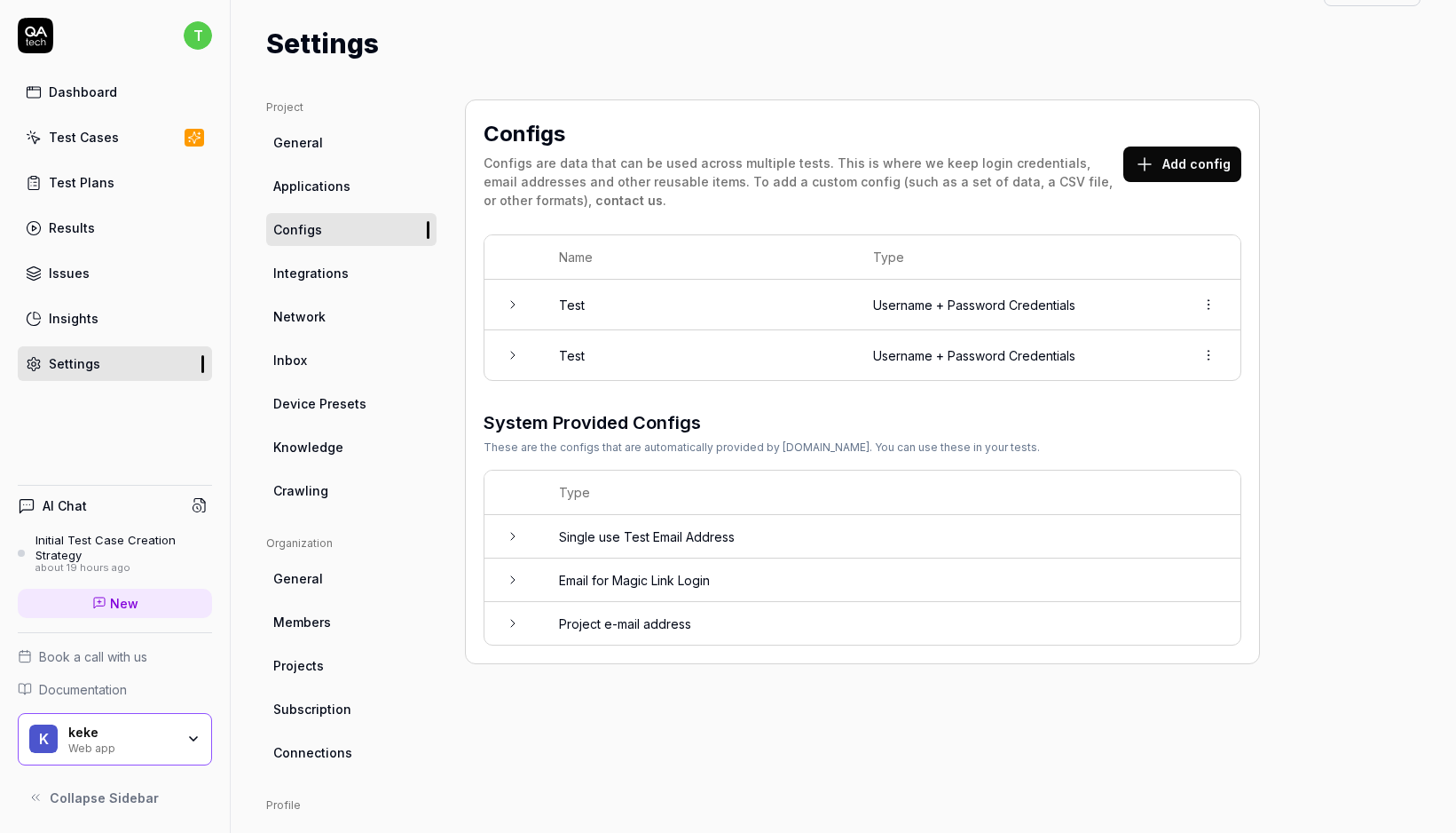
click at [519, 298] on td at bounding box center [513, 305] width 57 height 51
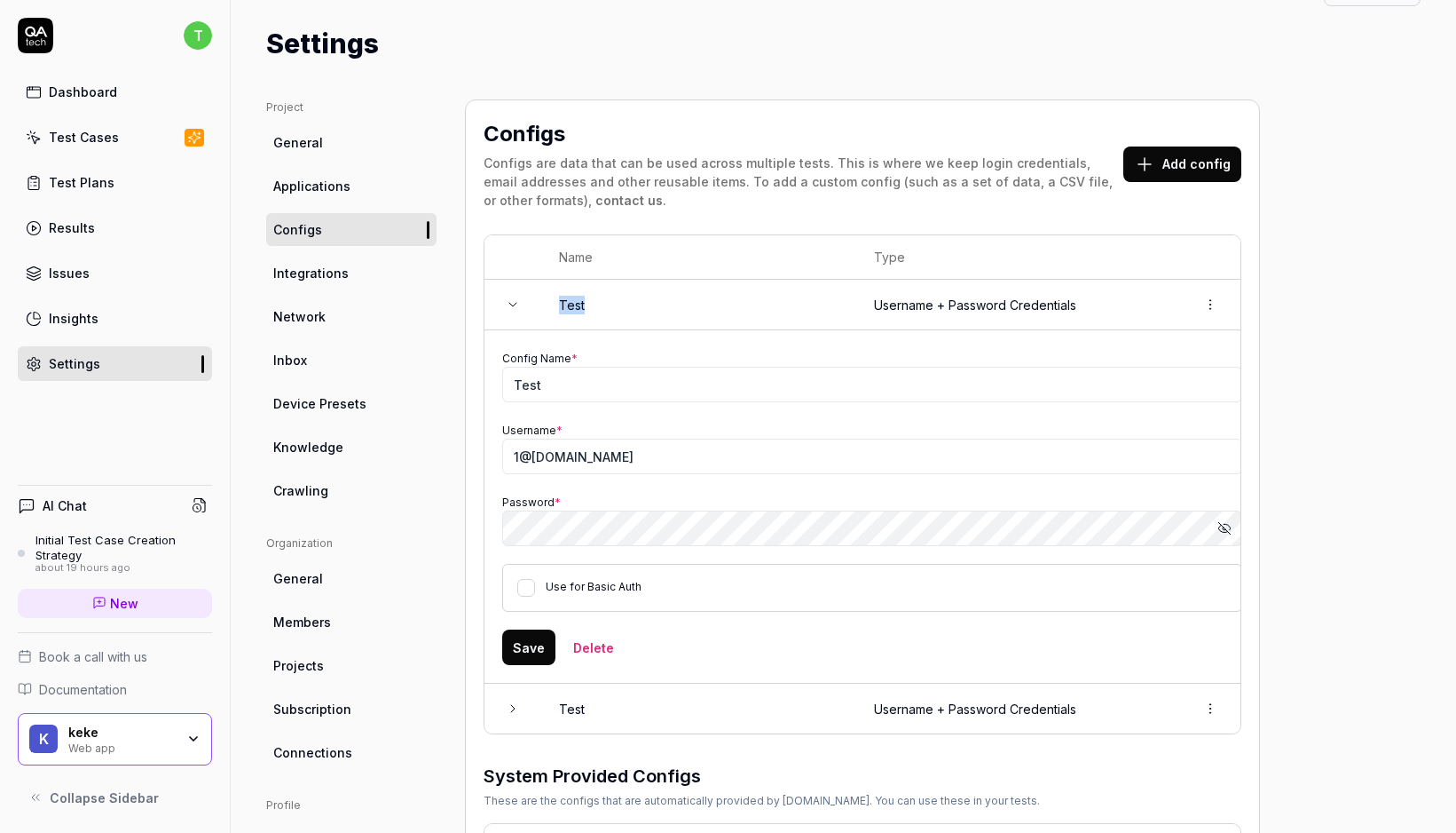
click at [519, 298] on td at bounding box center [513, 305] width 57 height 51
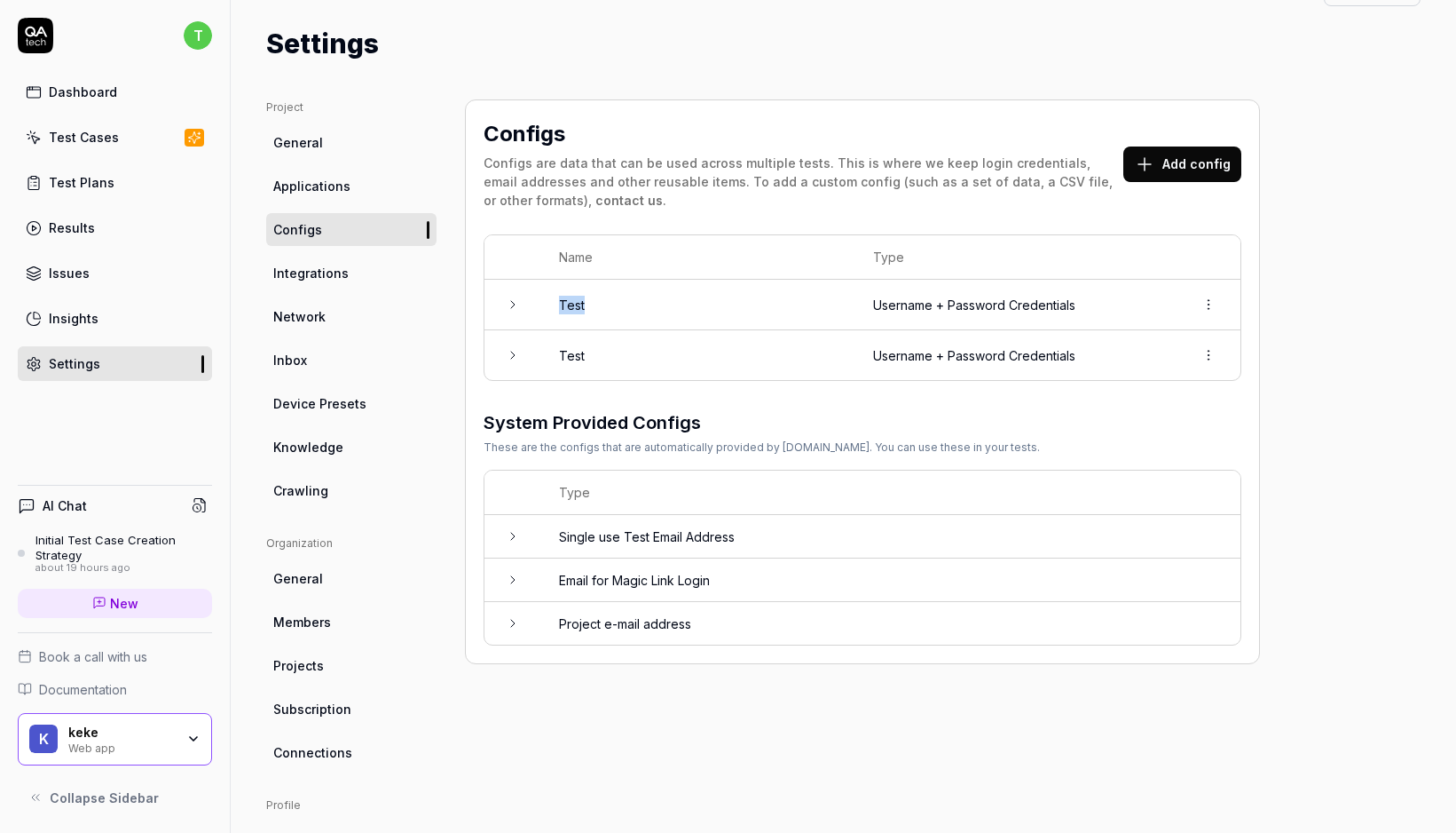
click at [661, 281] on td "Test" at bounding box center [698, 305] width 314 height 51
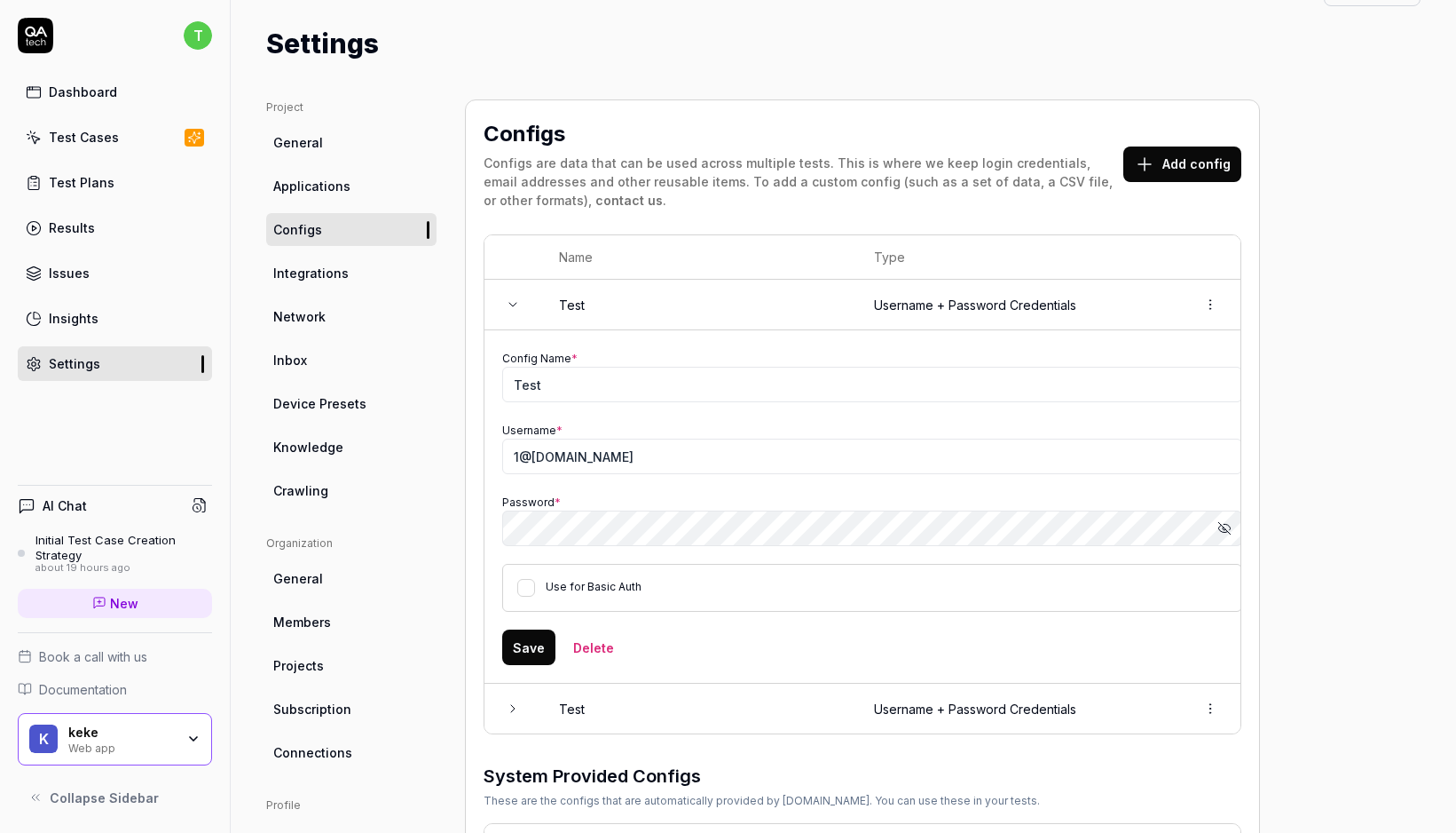
click at [661, 281] on td "Test" at bounding box center [698, 305] width 315 height 51
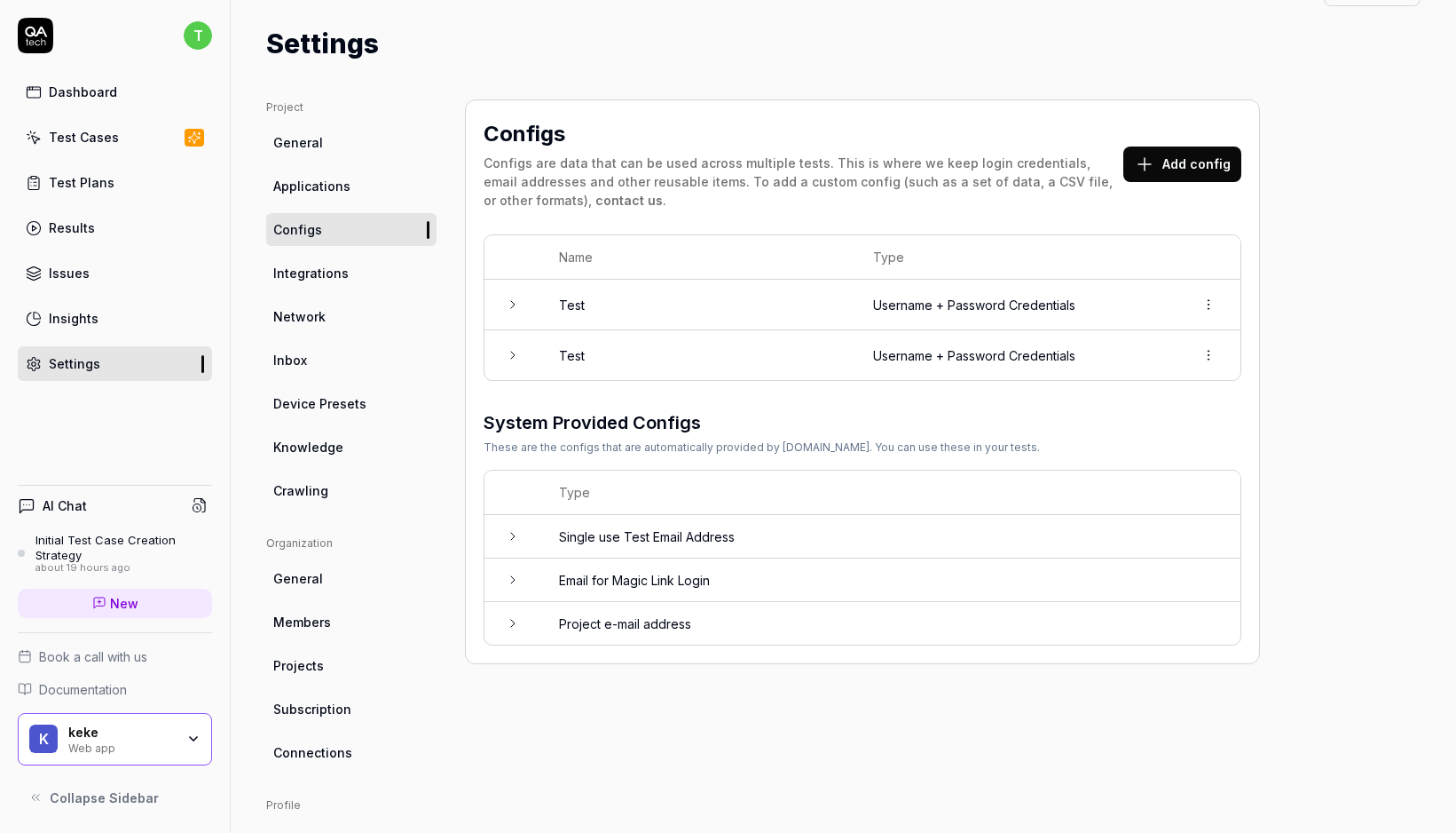
click at [1187, 290] on td at bounding box center [1209, 305] width 64 height 51
click at [1215, 300] on html "t Dashboard Test Cases Test Plans Results Issues Insights Settings AI Chat Init…" at bounding box center [728, 416] width 1456 height 833
click at [737, 222] on html "t Dashboard Test Cases Test Plans Results Issues Insights Settings AI Chat Init…" at bounding box center [728, 416] width 1456 height 833
click at [517, 301] on icon at bounding box center [512, 305] width 14 height 14
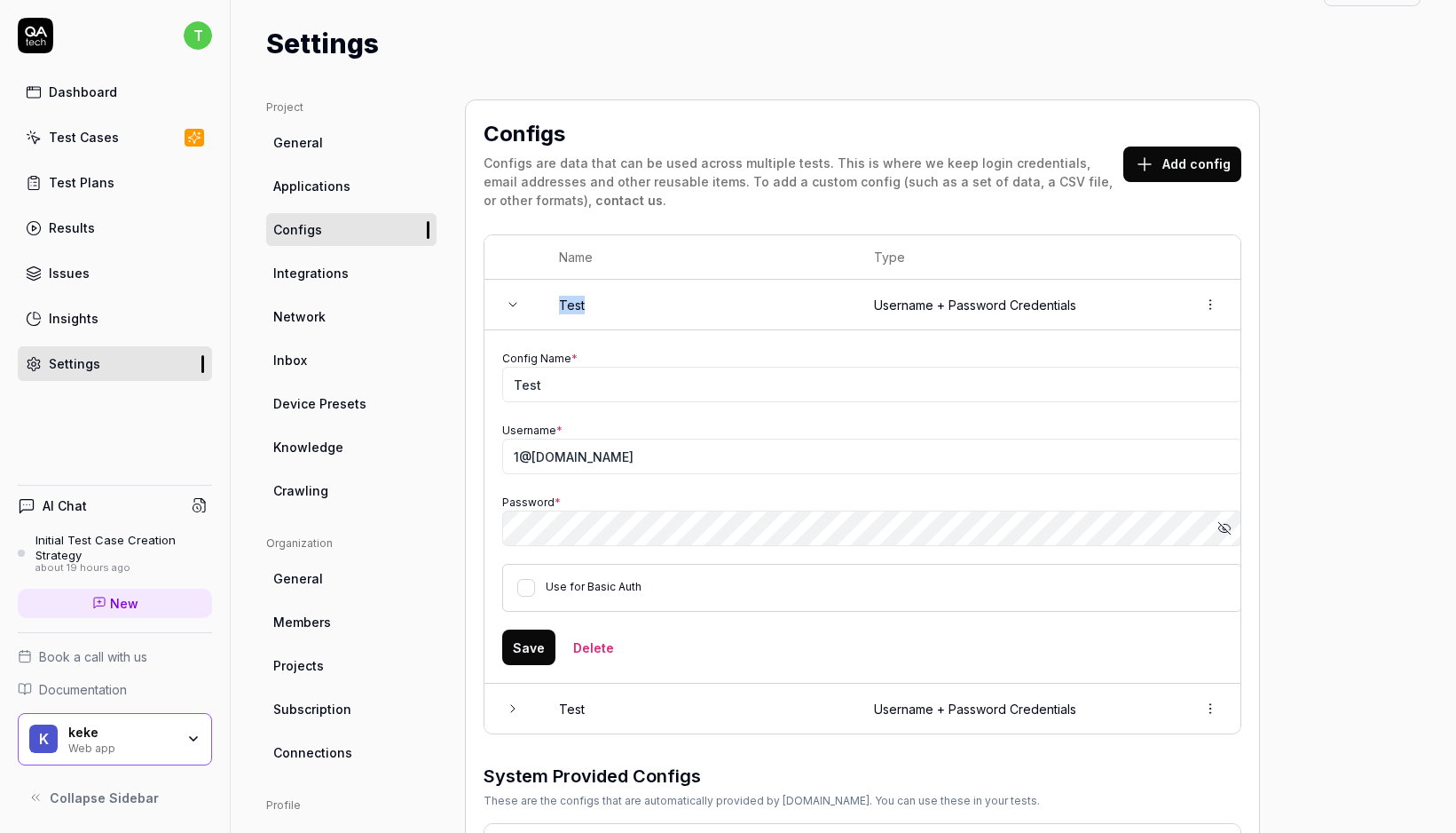
click at [517, 301] on icon at bounding box center [512, 305] width 14 height 14
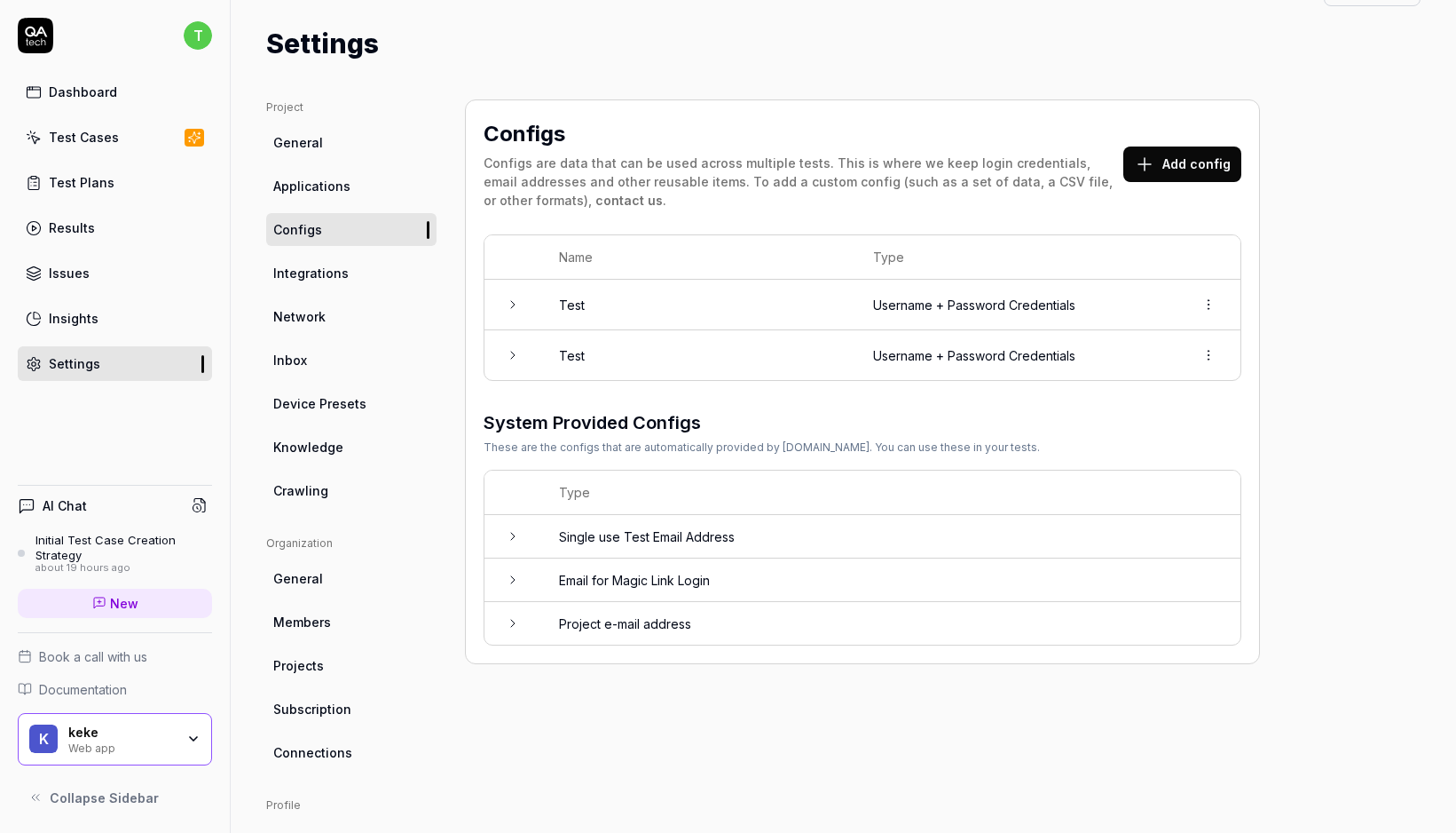
click at [516, 259] on th at bounding box center [513, 257] width 57 height 44
click at [524, 292] on td at bounding box center [513, 305] width 57 height 51
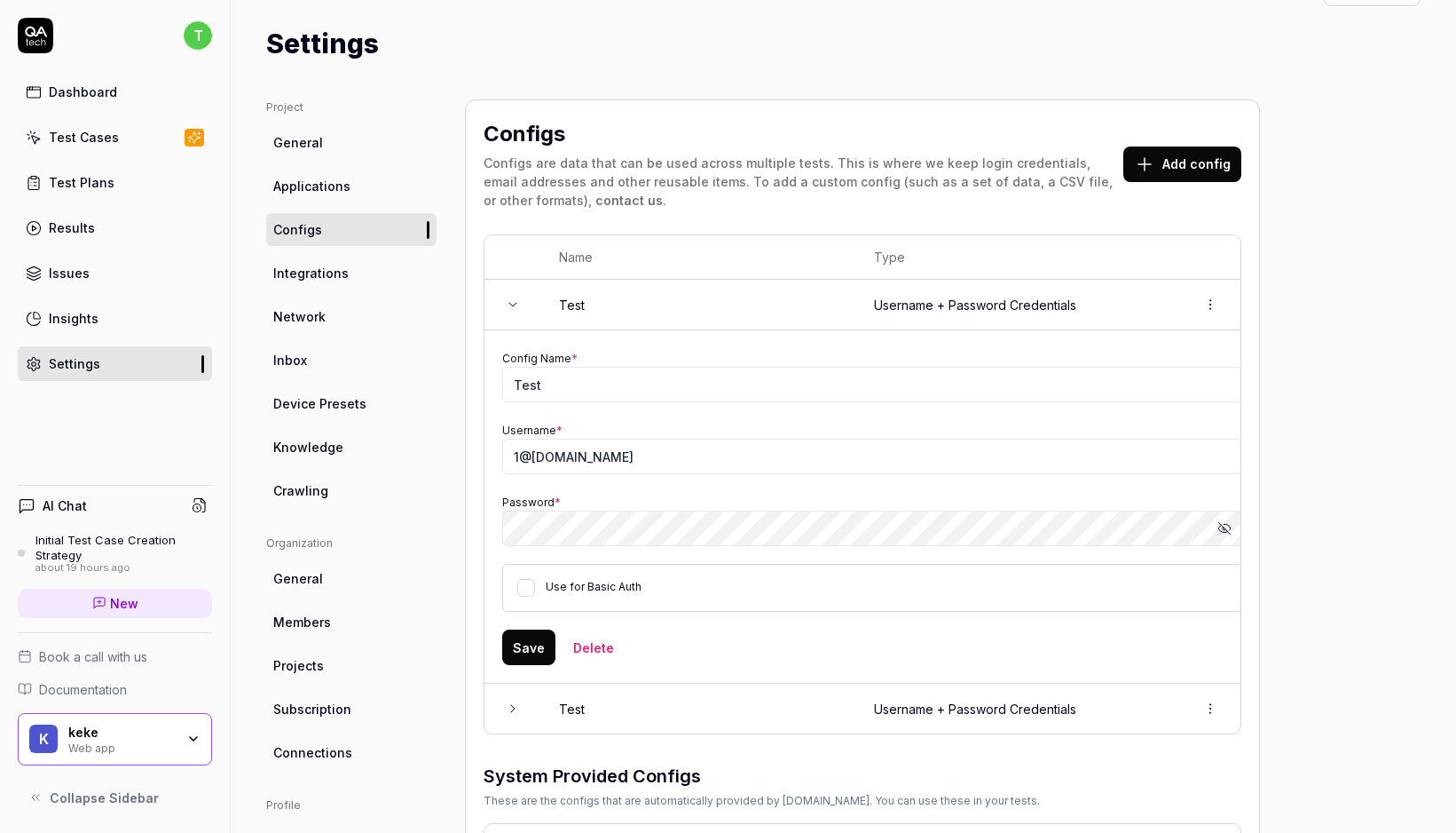
click at [517, 295] on td at bounding box center [513, 305] width 57 height 51
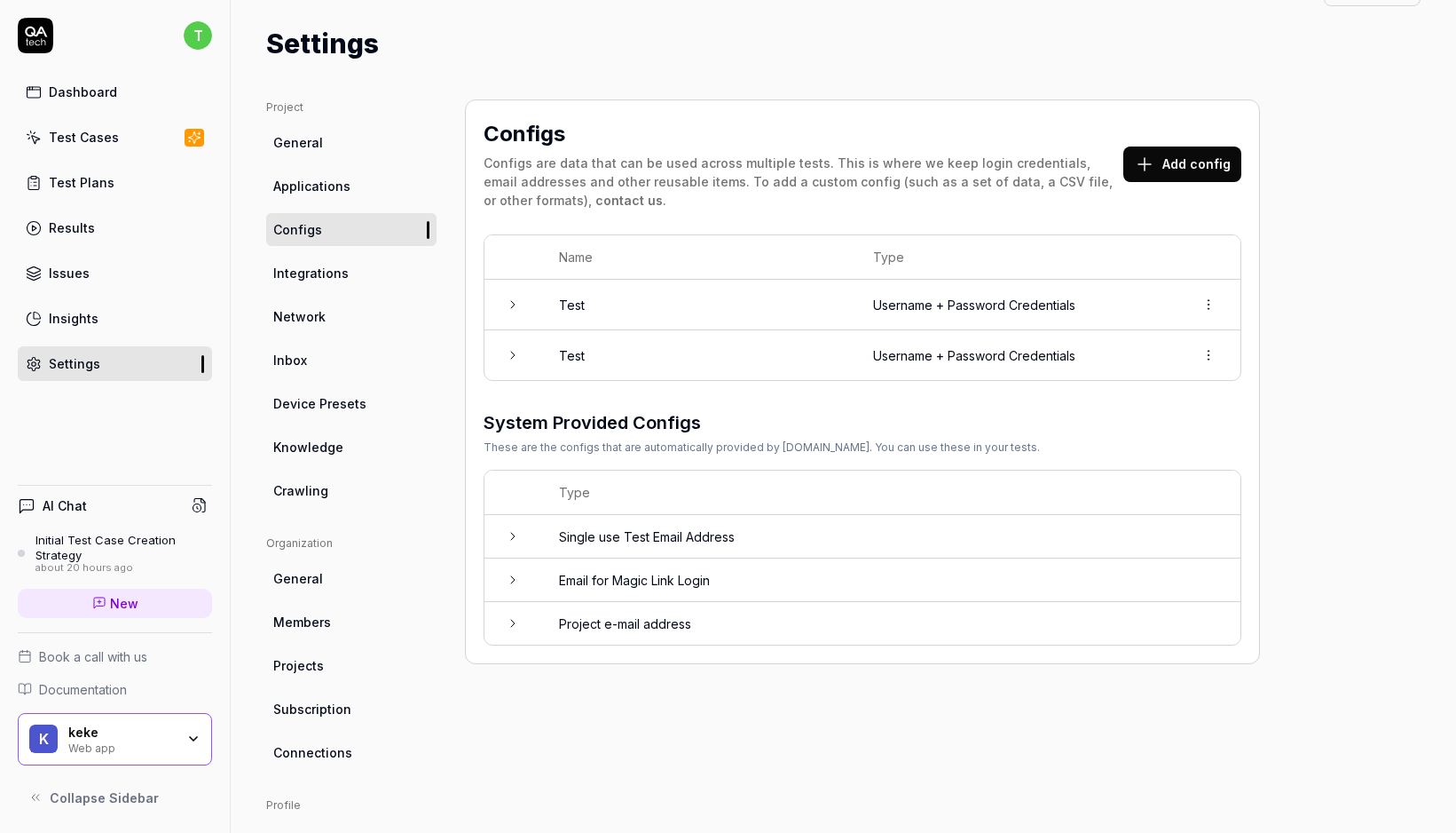
click at [110, 193] on link "Test Plans" at bounding box center [115, 182] width 194 height 34
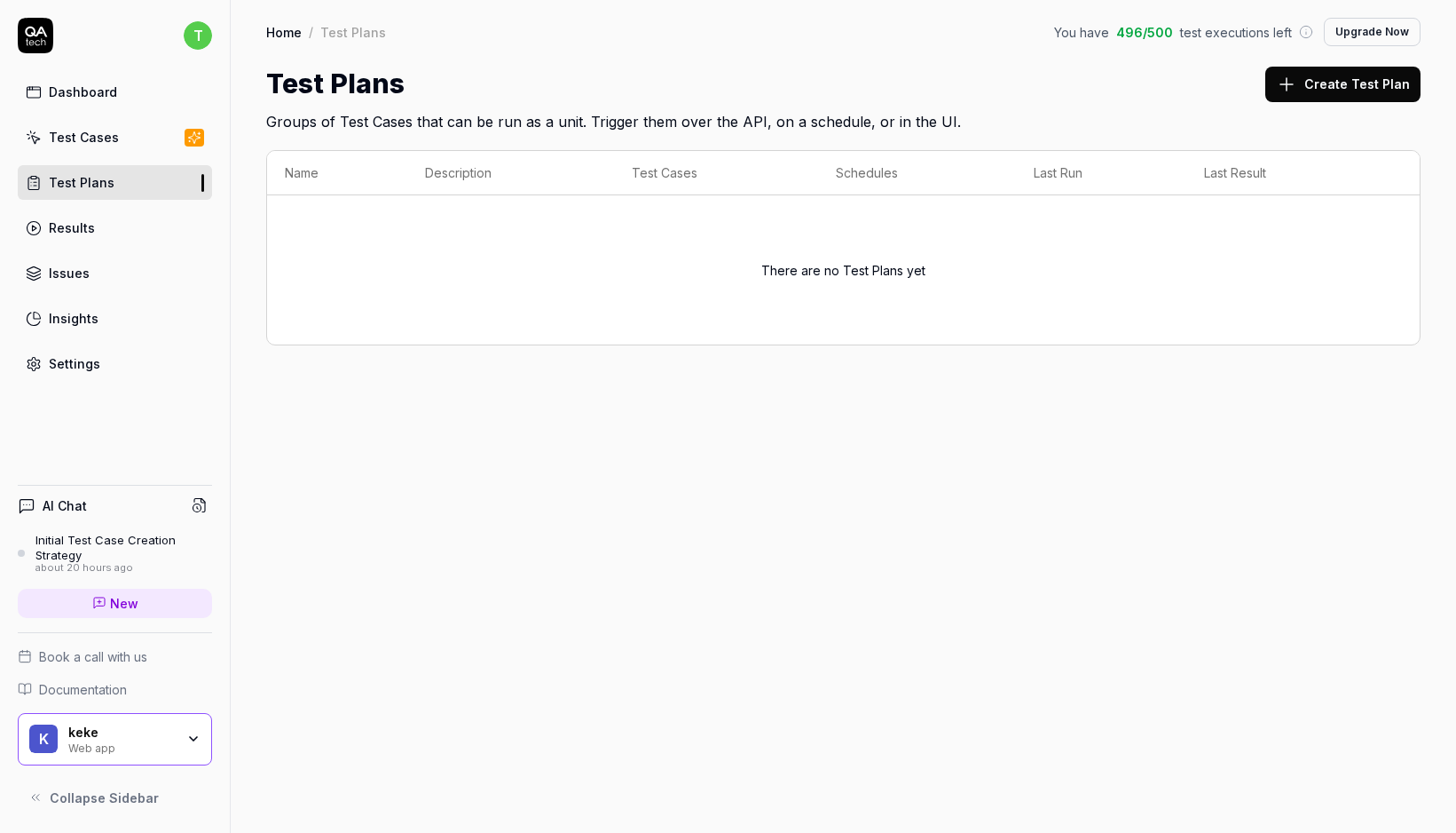
click at [94, 236] on link "Results" at bounding box center [115, 227] width 194 height 34
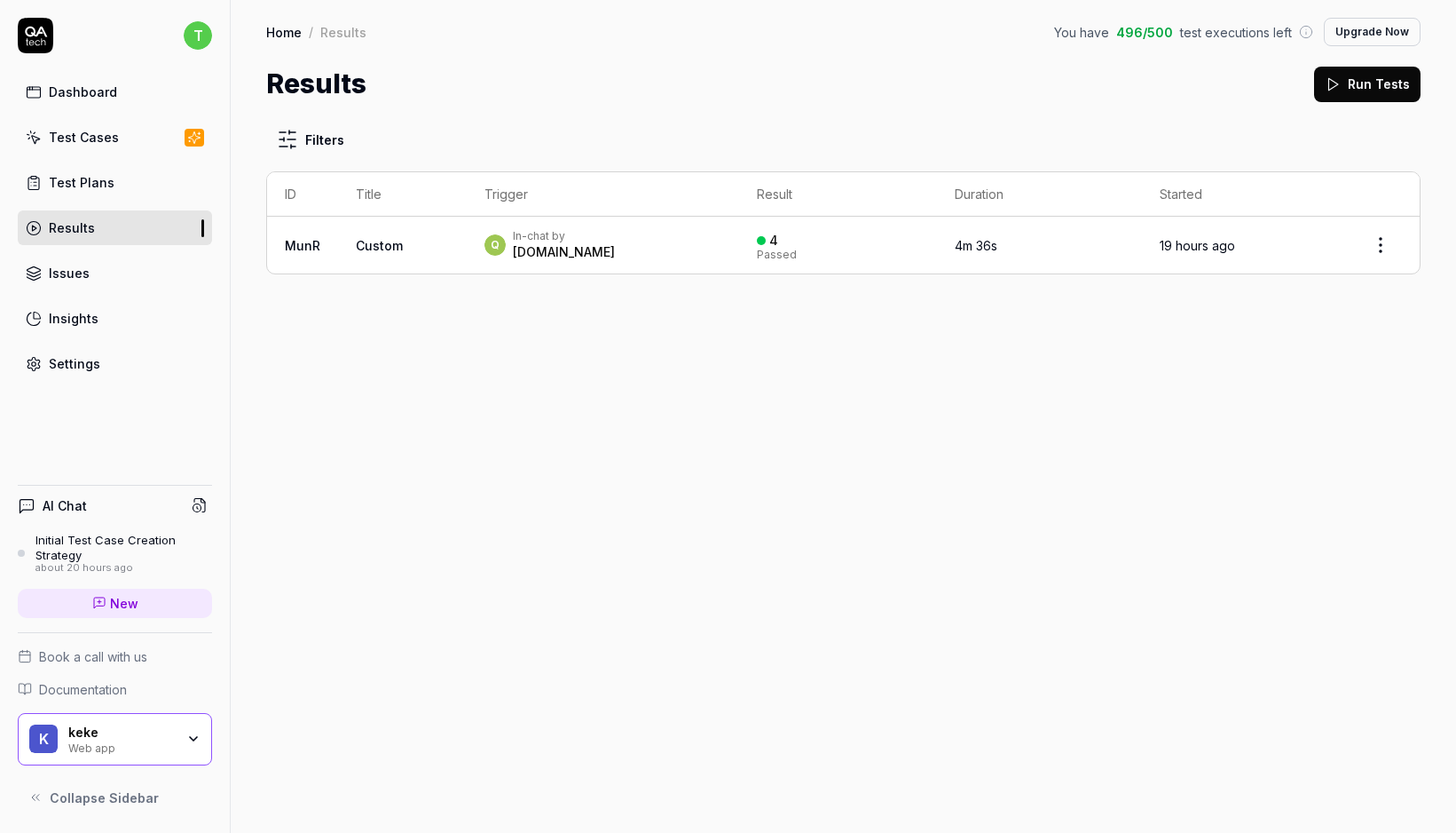
click at [86, 272] on div "Issues" at bounding box center [70, 272] width 41 height 19
